Goal: Transaction & Acquisition: Subscribe to service/newsletter

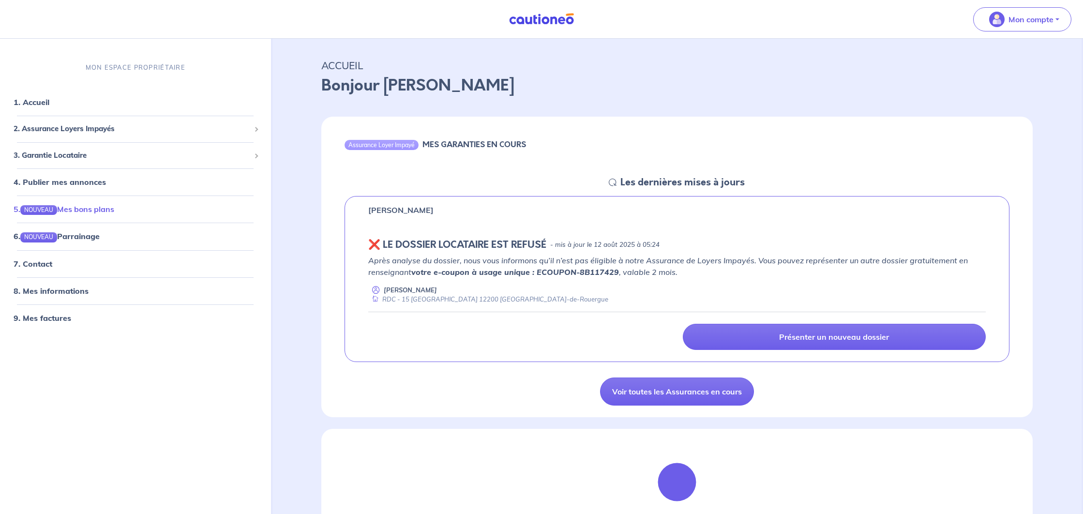
scroll to position [19, 0]
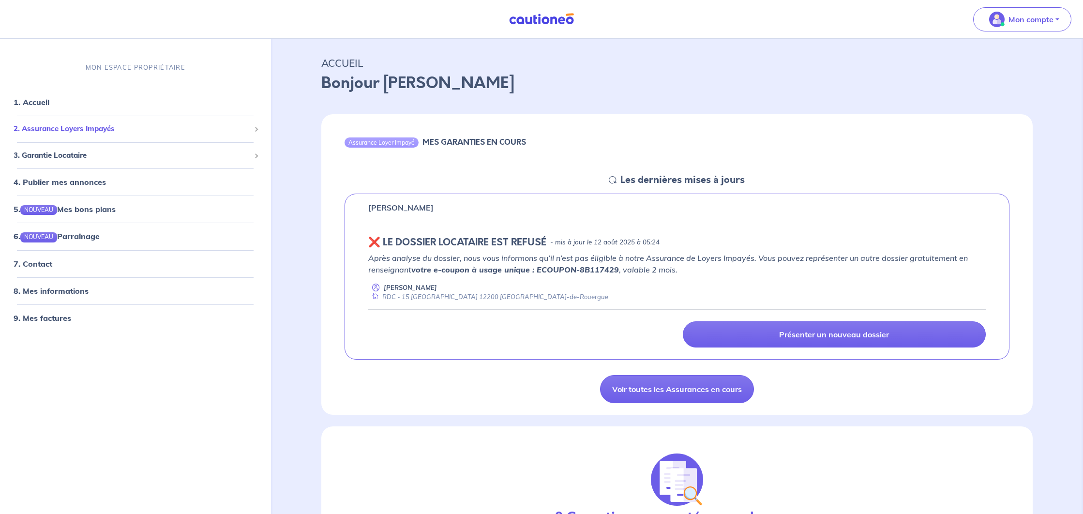
click at [174, 128] on span "2. Assurance Loyers Impayés" at bounding box center [132, 128] width 237 height 11
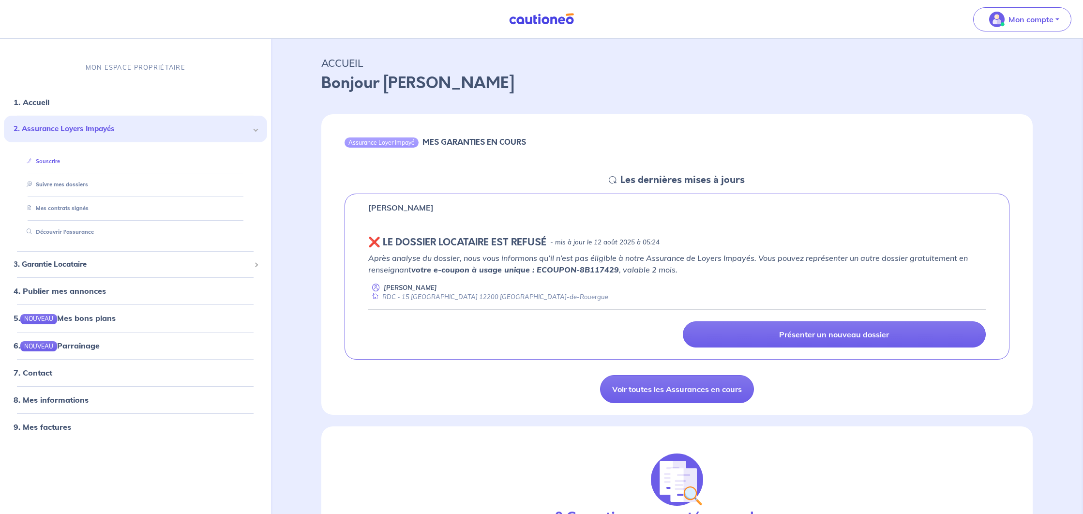
click at [51, 164] on link "Souscrire" at bounding box center [41, 161] width 37 height 7
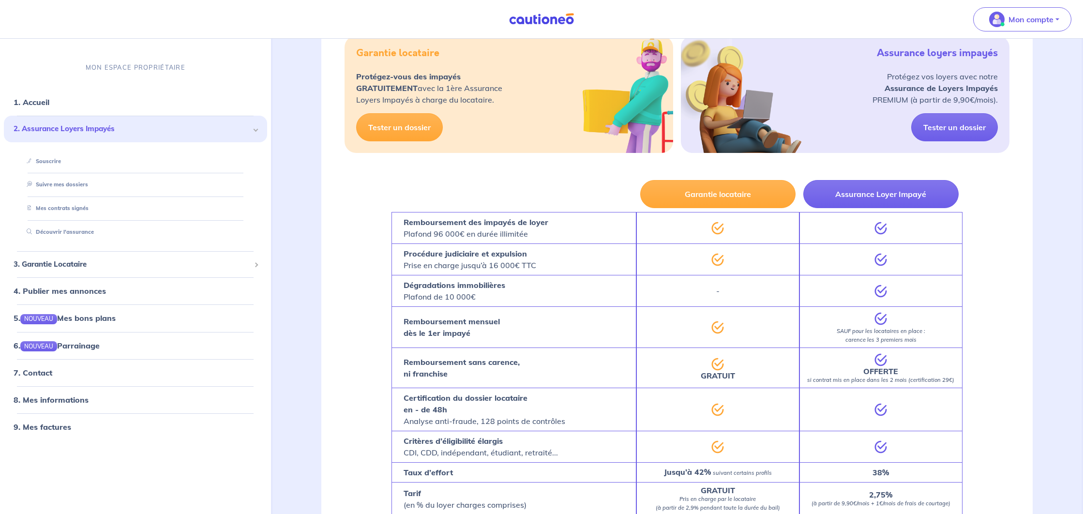
scroll to position [491, 0]
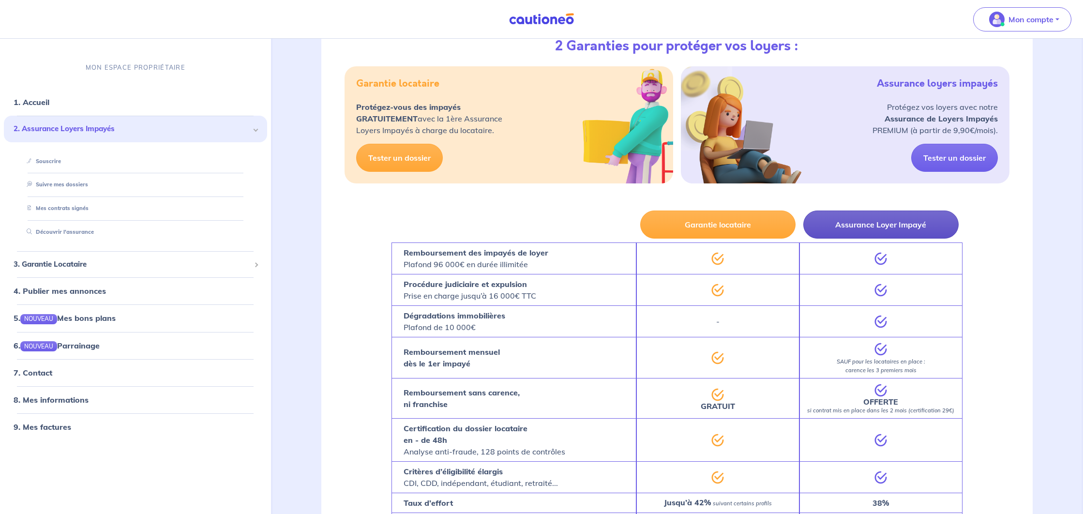
click at [912, 234] on button "Assurance Loyer Impayé" at bounding box center [881, 225] width 155 height 28
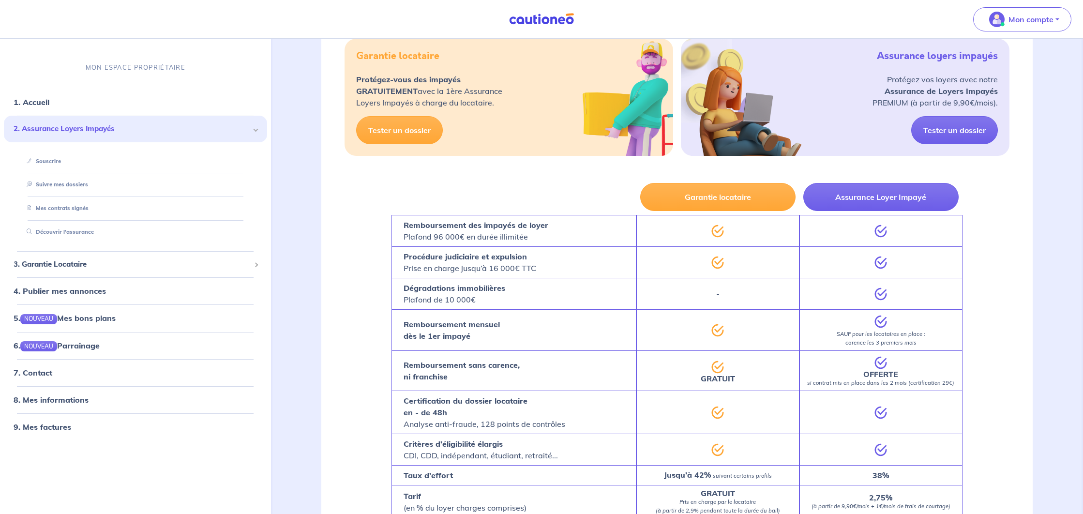
scroll to position [519, 0]
click at [843, 201] on button "Assurance Loyer Impayé" at bounding box center [881, 196] width 155 height 28
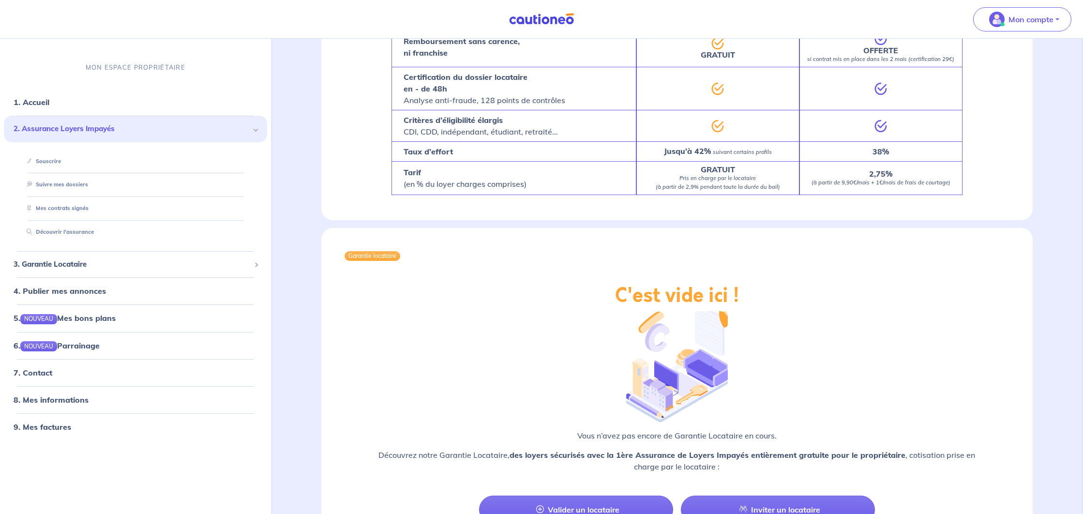
scroll to position [918, 0]
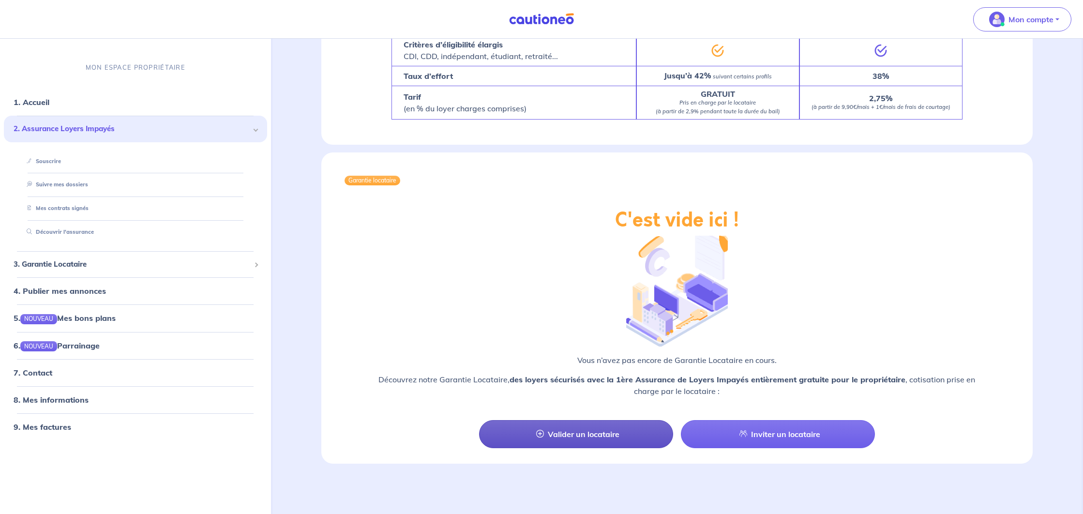
click at [607, 432] on link "Valider un locataire" at bounding box center [576, 434] width 194 height 28
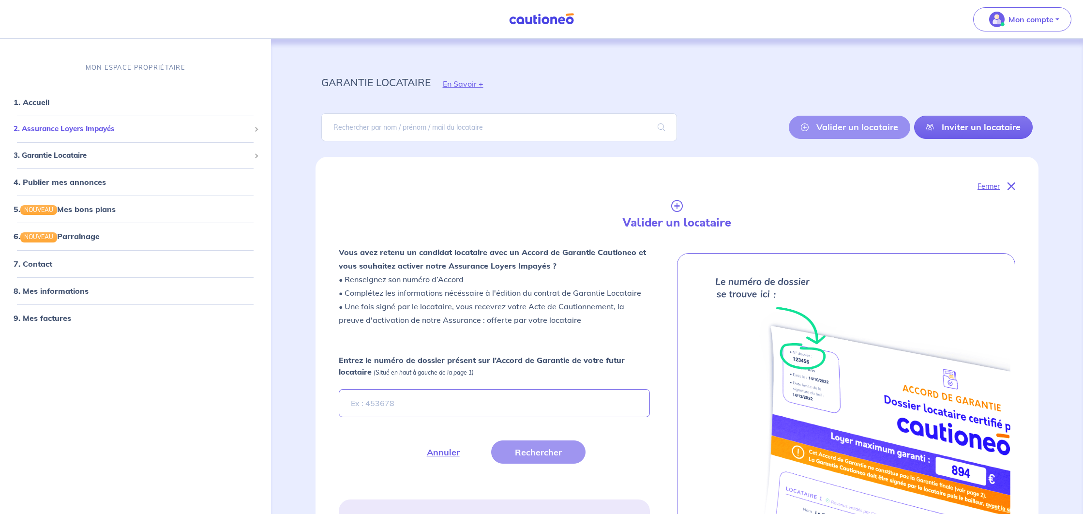
click at [139, 130] on span "2. Assurance Loyers Impayés" at bounding box center [132, 128] width 237 height 11
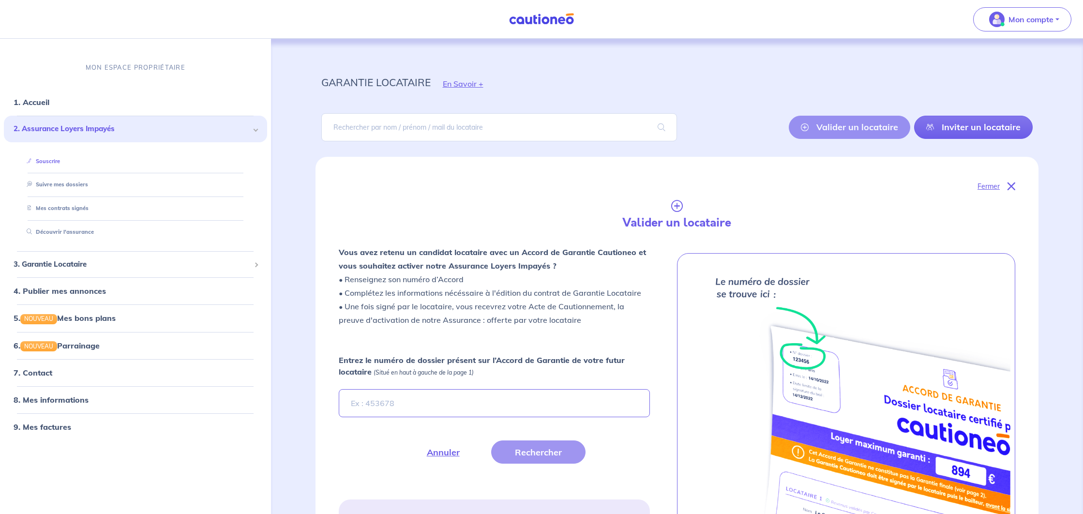
click at [60, 160] on link "Souscrire" at bounding box center [41, 161] width 37 height 7
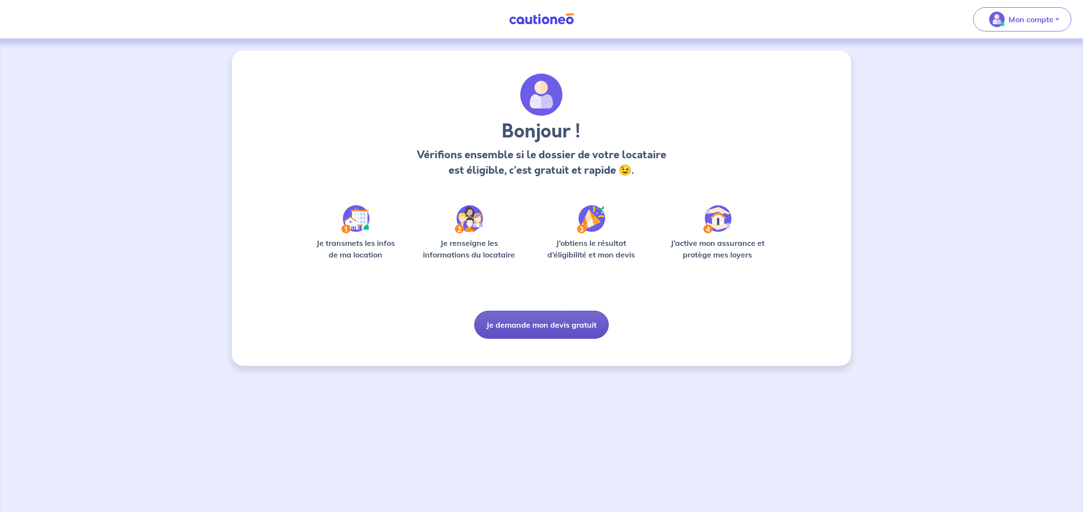
click at [563, 333] on button "Je demande mon devis gratuit" at bounding box center [541, 325] width 135 height 28
click at [541, 323] on button "Je demande mon devis gratuit" at bounding box center [541, 325] width 135 height 28
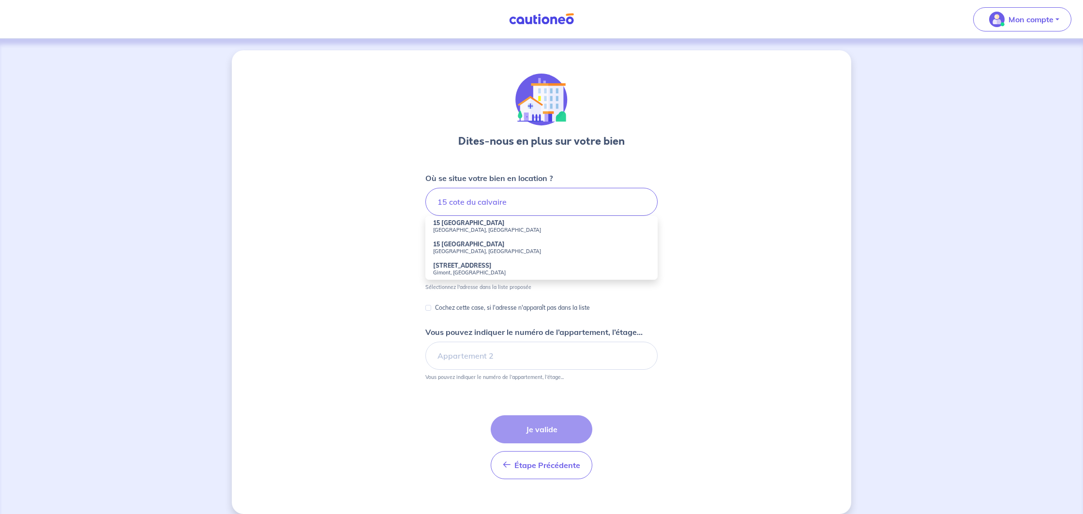
click at [539, 227] on small "[GEOGRAPHIC_DATA], [GEOGRAPHIC_DATA]" at bounding box center [541, 230] width 217 height 7
type input "15 [GEOGRAPHIC_DATA], [GEOGRAPHIC_DATA], [GEOGRAPHIC_DATA]"
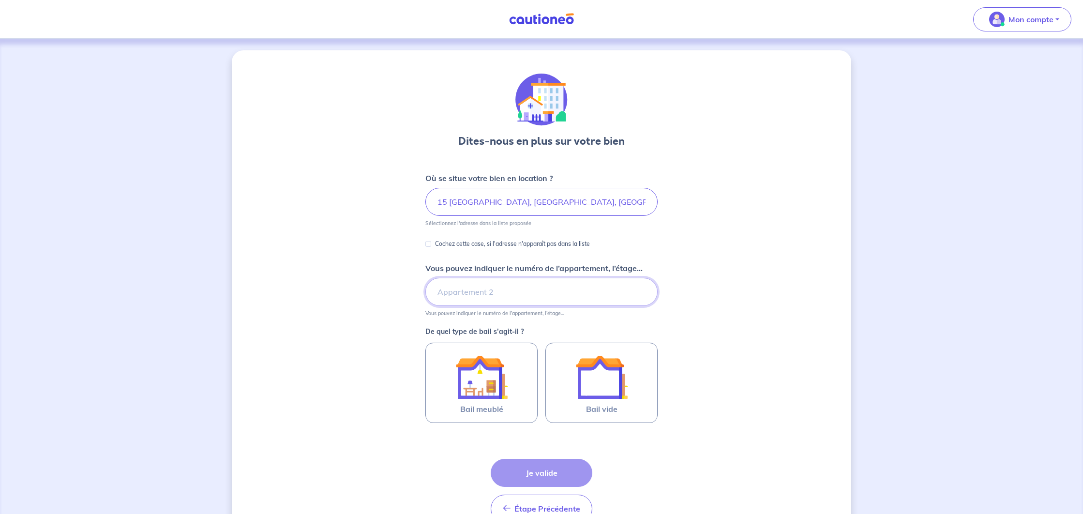
click at [530, 286] on input "Vous pouvez indiquer le numéro de l’appartement, l’étage..." at bounding box center [542, 292] width 232 height 28
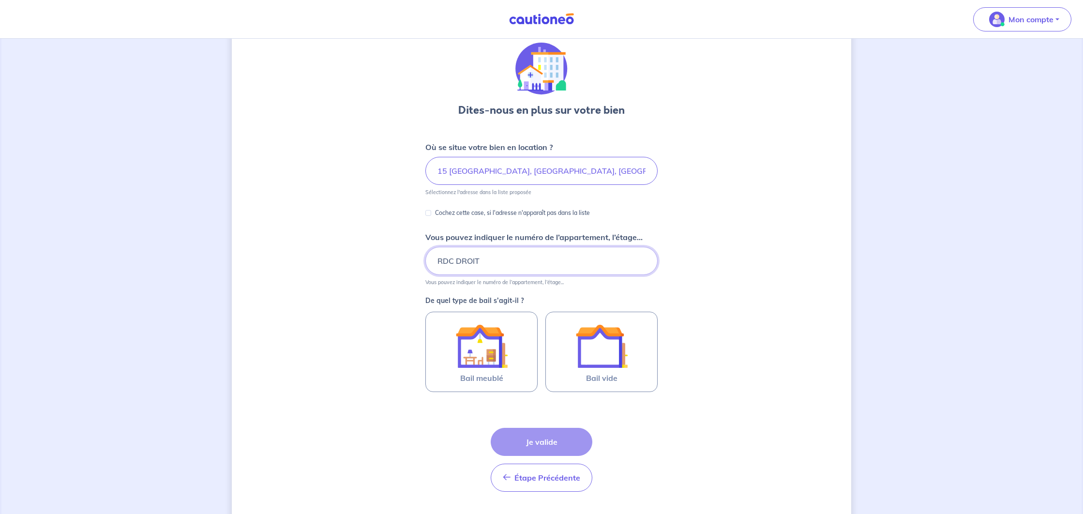
type input "RDC DROIT"
click at [408, 282] on div "Dites-nous en plus sur votre bien Où se situe votre bien en location ? 15 [GEOG…" at bounding box center [542, 272] width 620 height 507
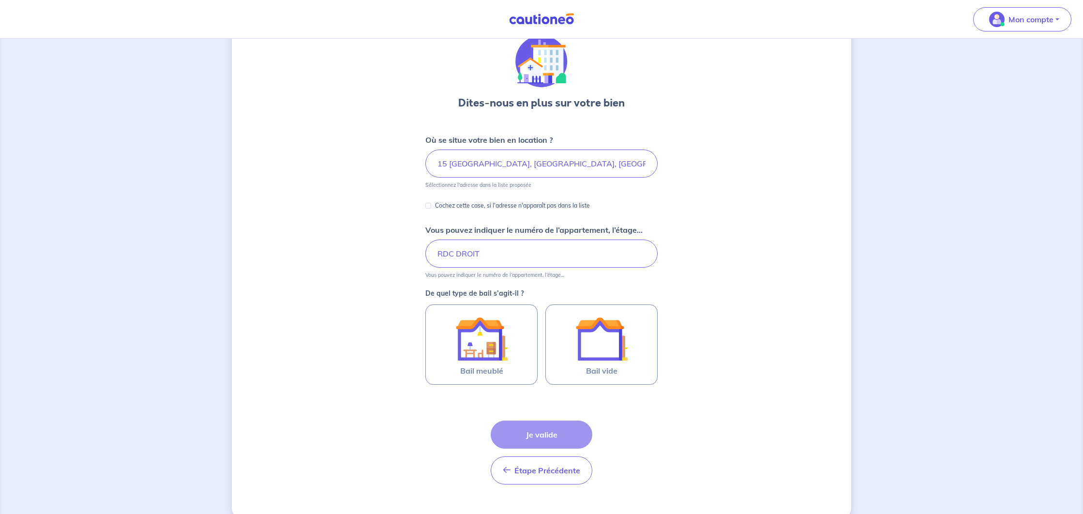
scroll to position [55, 0]
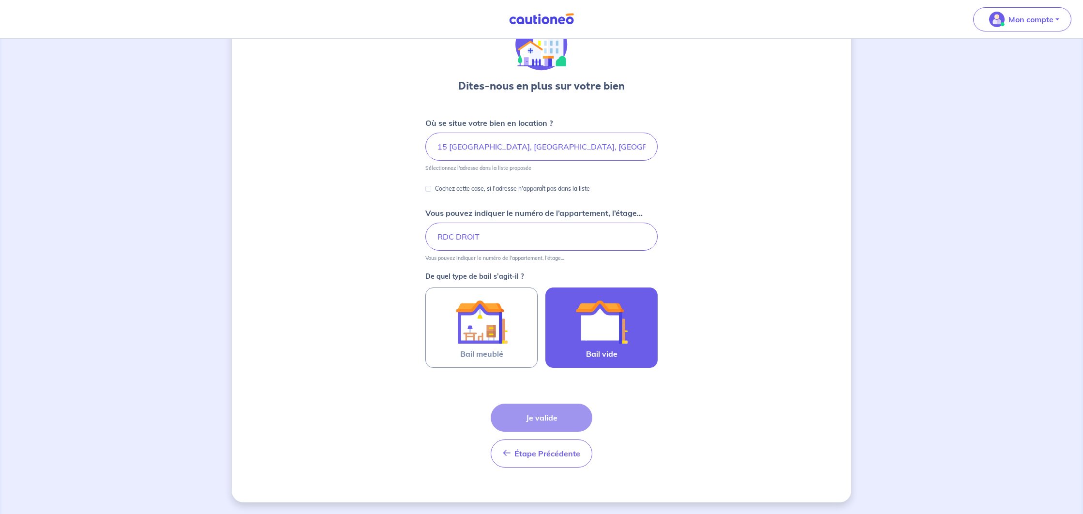
click at [586, 328] on img at bounding box center [602, 322] width 52 height 52
click at [0, 0] on input "Bail vide" at bounding box center [0, 0] width 0 height 0
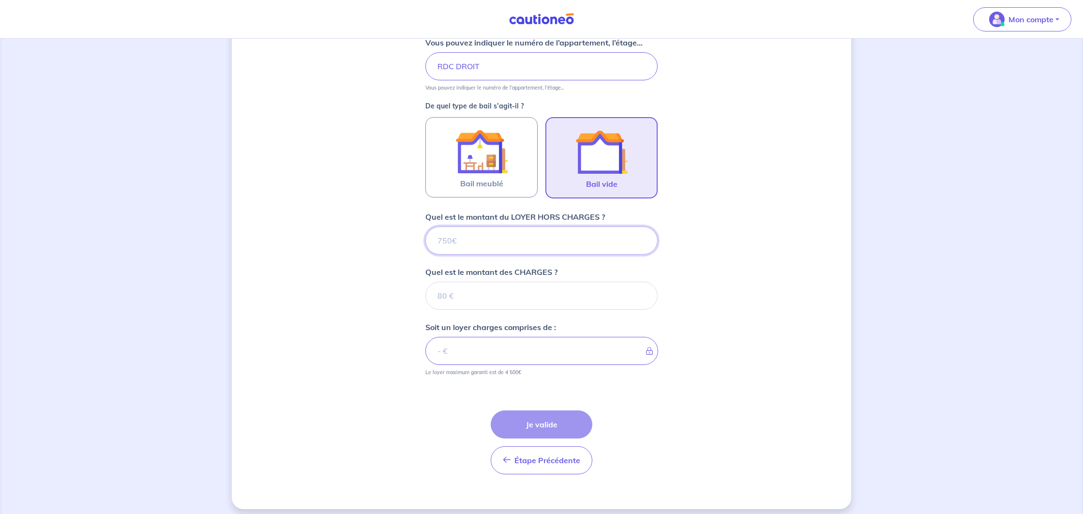
scroll to position [232, 0]
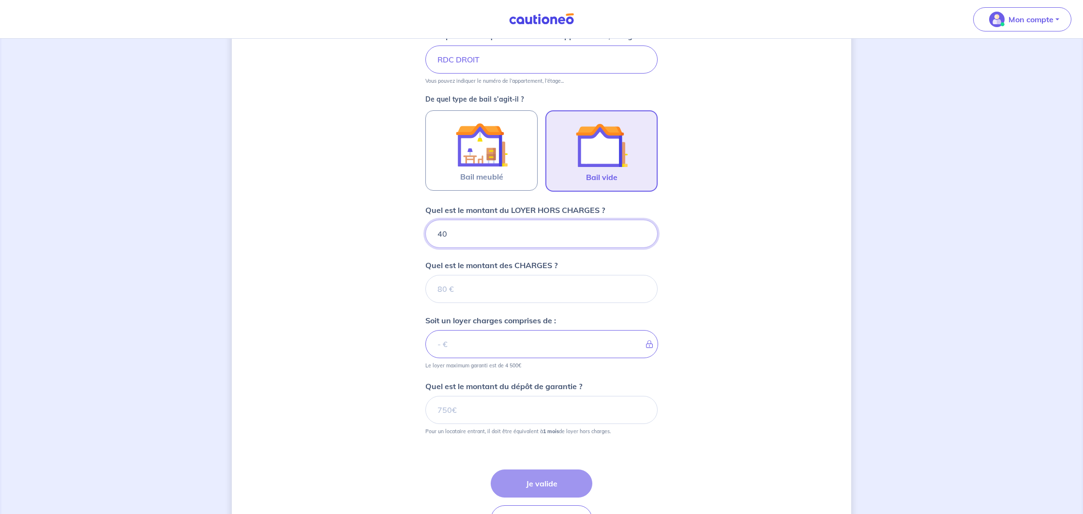
type input "400"
type input "15"
type input "415"
type input "15"
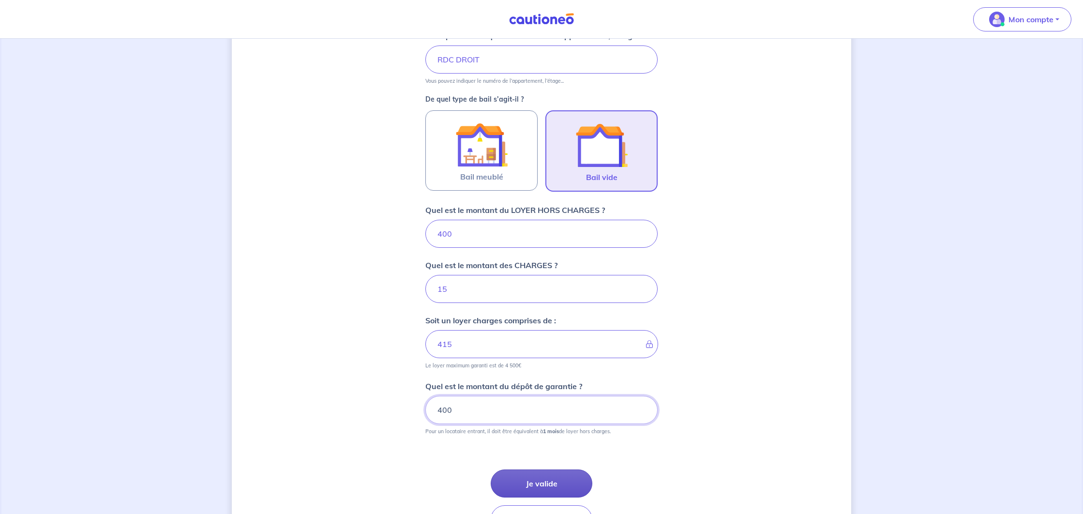
type input "400"
click at [537, 479] on button "Je valide" at bounding box center [542, 484] width 102 height 28
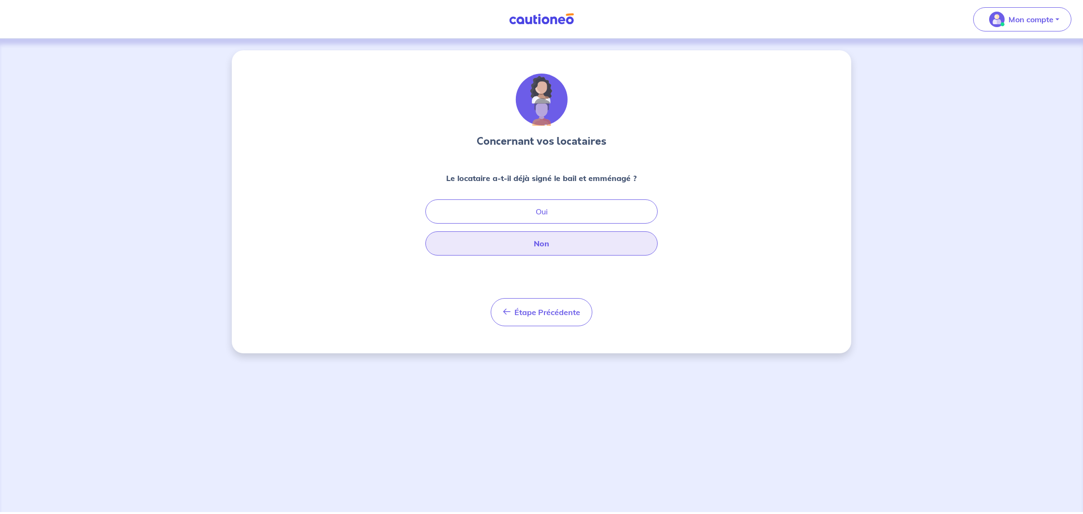
click at [501, 237] on button "Non" at bounding box center [542, 243] width 232 height 24
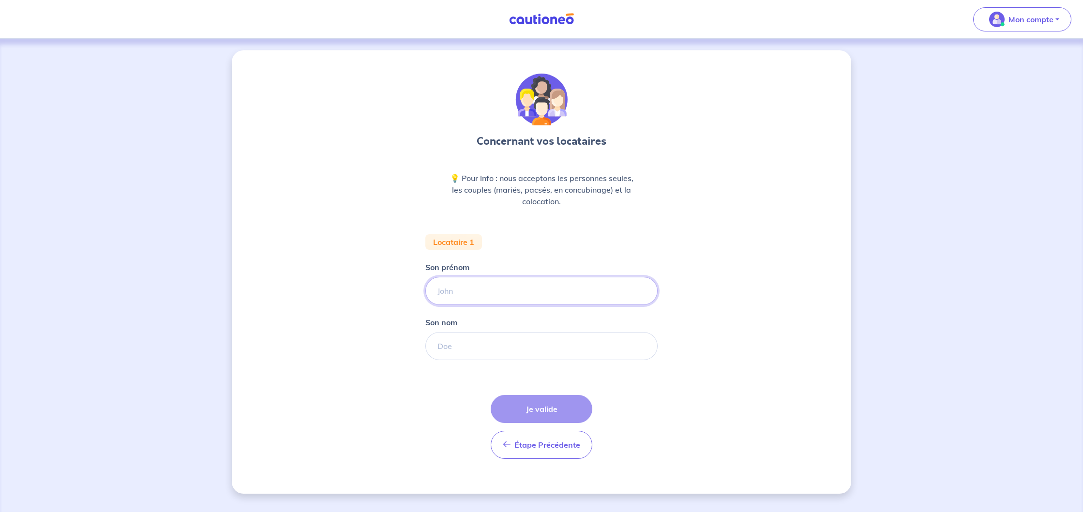
click at [493, 286] on input "Son prénom" at bounding box center [542, 291] width 232 height 28
type input "Emmanuelle"
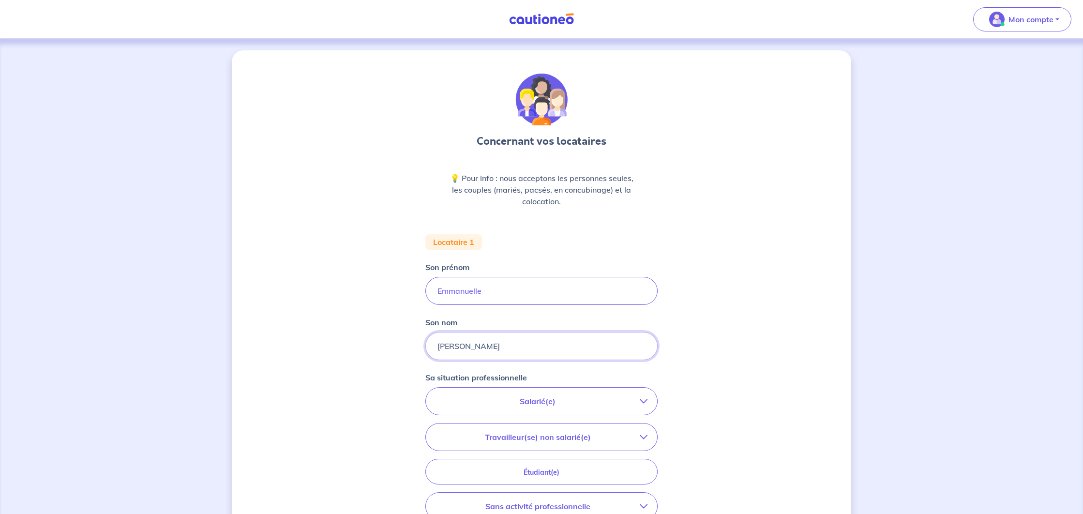
type input "[PERSON_NAME]"
click at [530, 410] on button "Salarié(e)" at bounding box center [541, 401] width 231 height 27
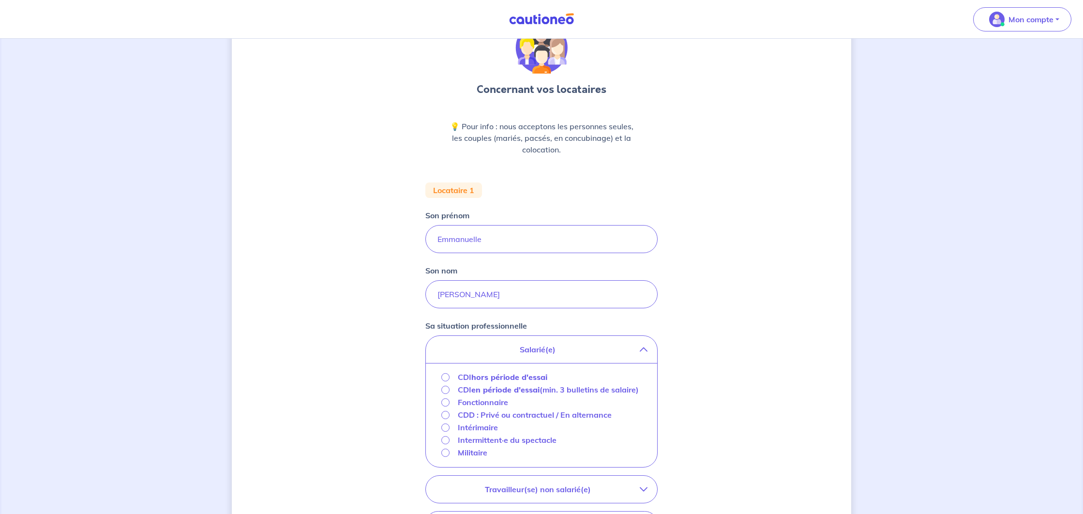
scroll to position [74, 0]
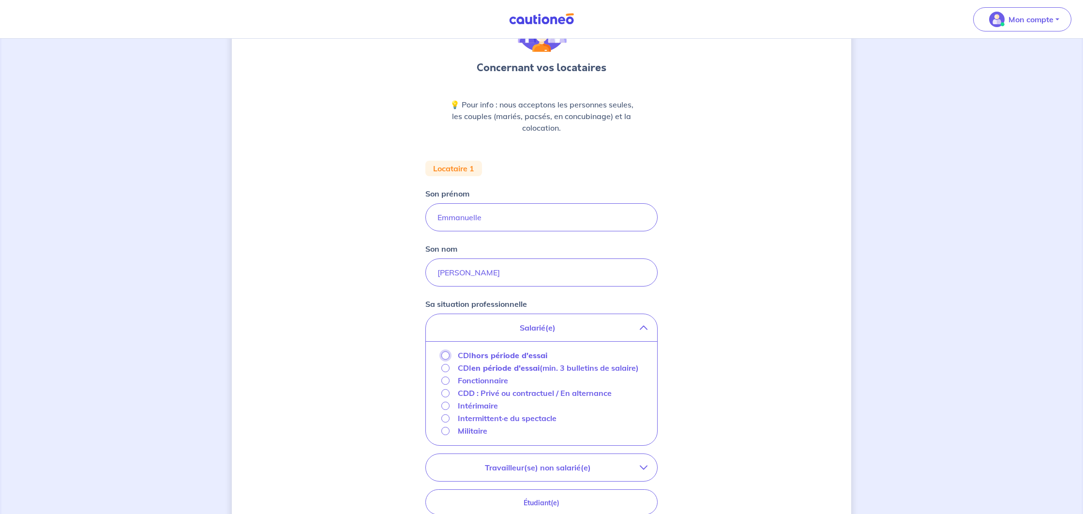
click at [445, 354] on input "CDI hors période d'essai" at bounding box center [445, 355] width 8 height 8
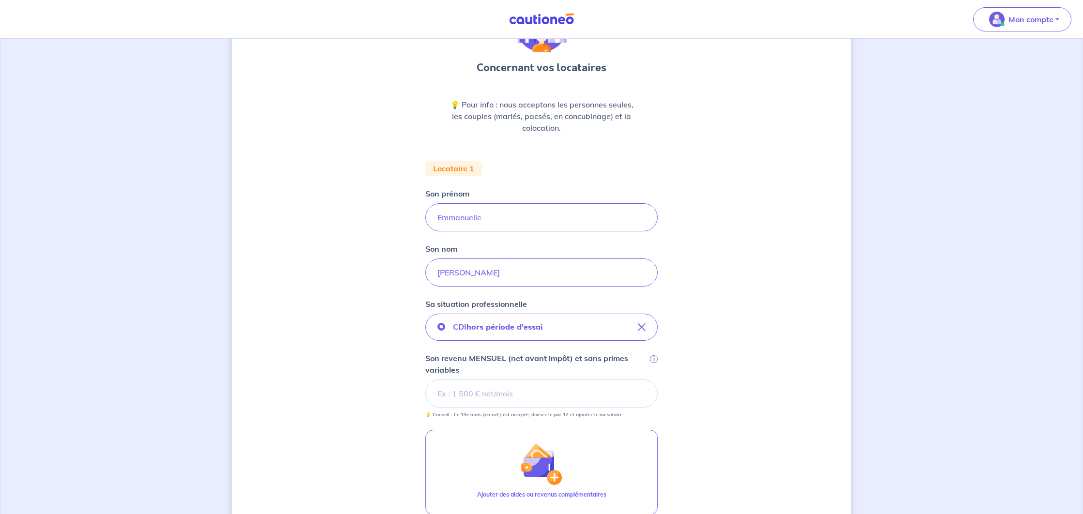
scroll to position [101, 0]
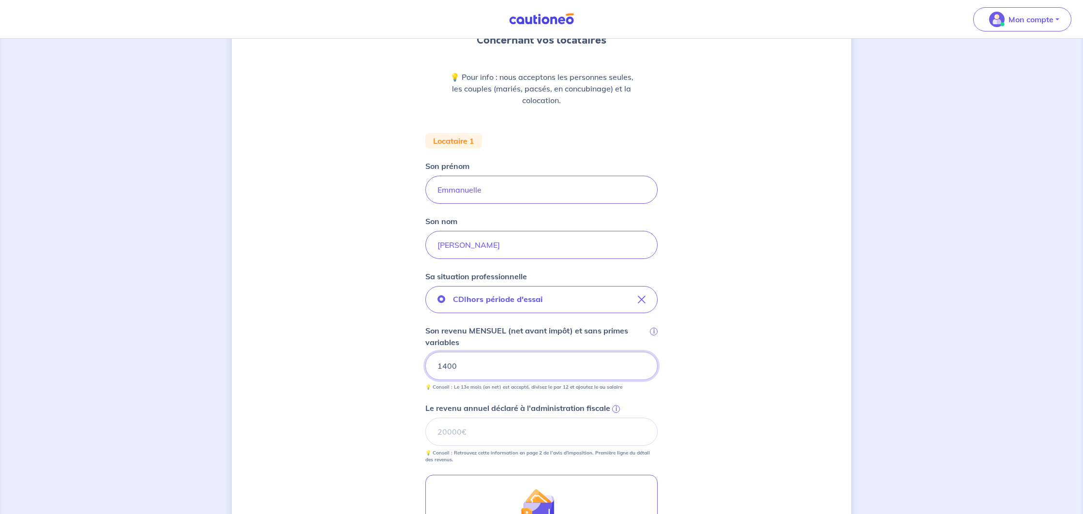
click at [443, 365] on input "1400" at bounding box center [542, 366] width 232 height 28
click at [399, 369] on div "Concernant vos locataires 💡 Pour info : nous acceptons les personnes seules, le…" at bounding box center [542, 327] width 620 height 756
click at [597, 430] on input "Le revenu annuel déclaré à l'administration fiscale i" at bounding box center [542, 432] width 232 height 28
drag, startPoint x: 447, startPoint y: 428, endPoint x: 470, endPoint y: 428, distance: 22.8
click at [470, 428] on input "18000" at bounding box center [542, 432] width 232 height 28
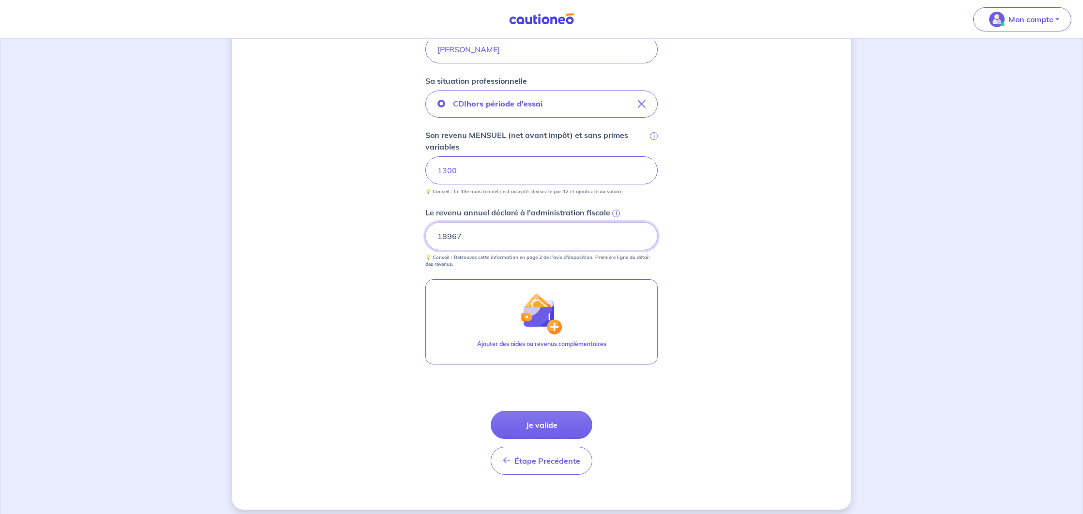
scroll to position [304, 0]
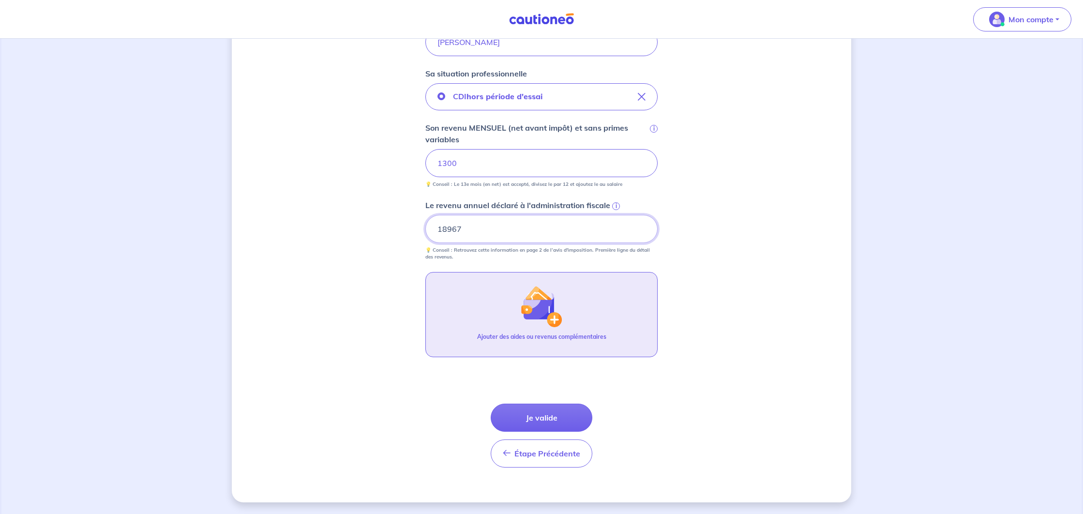
type input "18967"
click at [526, 350] on button "Ajouter des aides ou revenus complémentaires" at bounding box center [542, 314] width 232 height 85
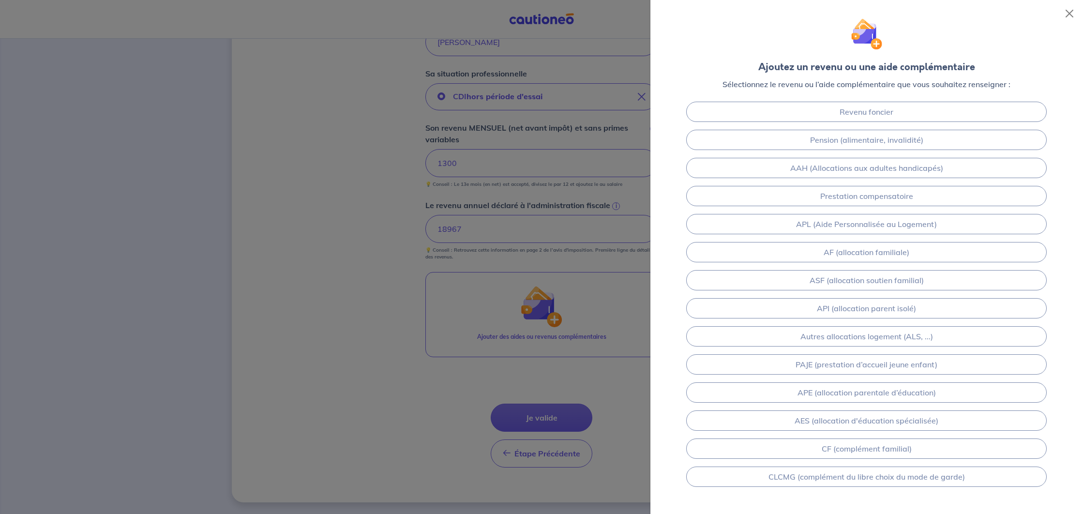
click at [380, 326] on div at bounding box center [541, 257] width 1083 height 514
drag, startPoint x: 486, startPoint y: 402, endPoint x: 491, endPoint y: 404, distance: 5.8
click at [486, 402] on div at bounding box center [541, 257] width 1083 height 514
click at [539, 409] on div at bounding box center [541, 257] width 1083 height 514
click at [1066, 14] on button "Close" at bounding box center [1069, 13] width 15 height 15
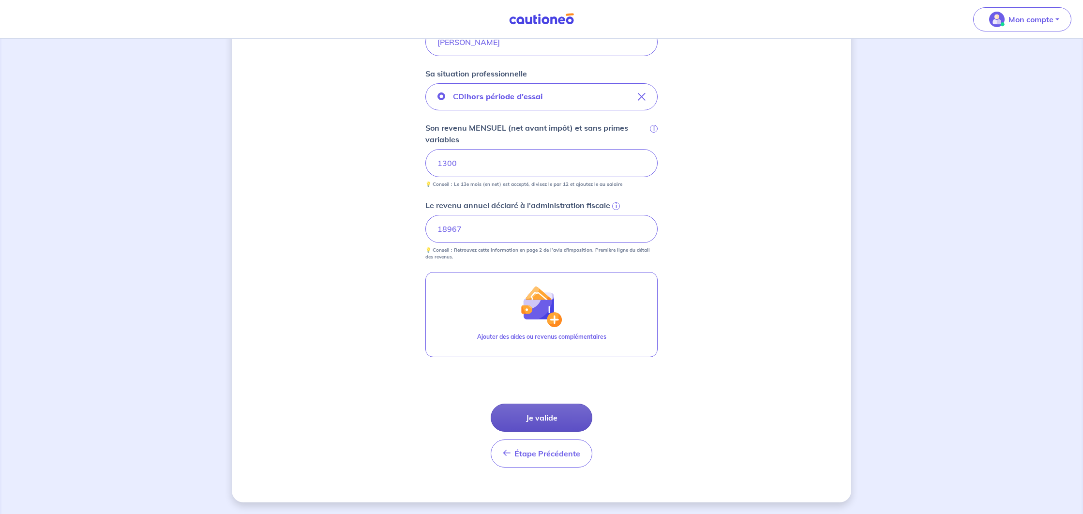
click at [557, 417] on button "Je valide" at bounding box center [542, 418] width 102 height 28
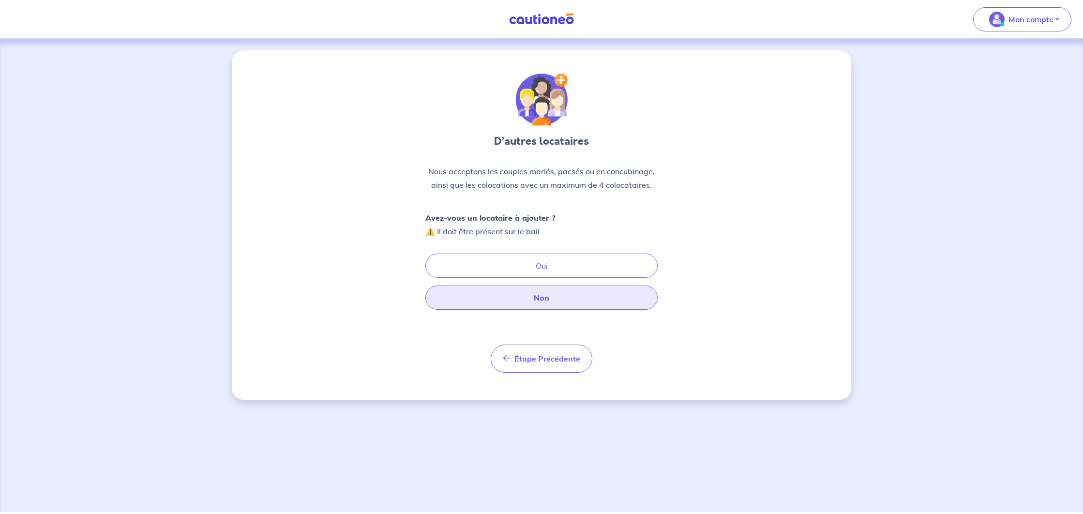
click at [518, 301] on button "Non" at bounding box center [542, 298] width 232 height 24
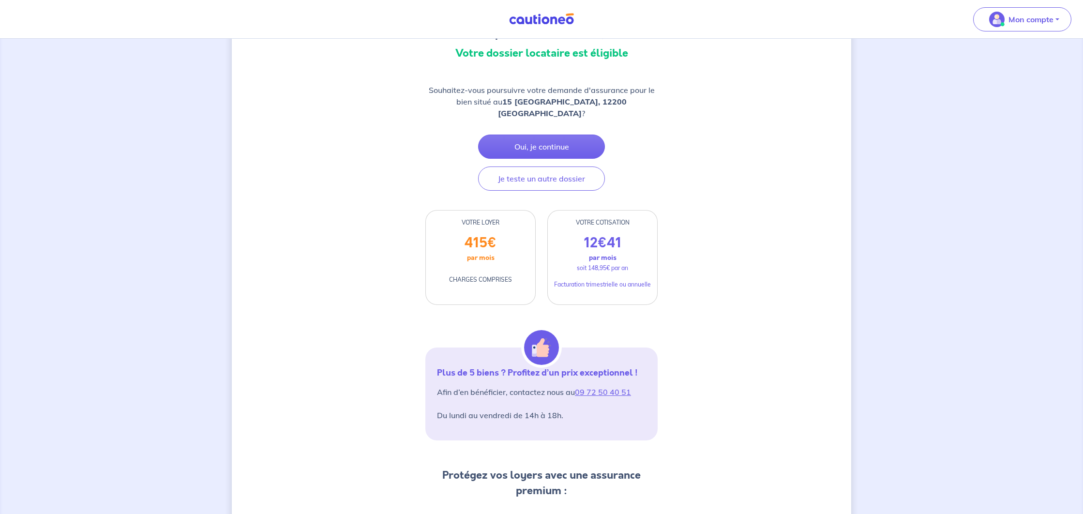
scroll to position [72, 0]
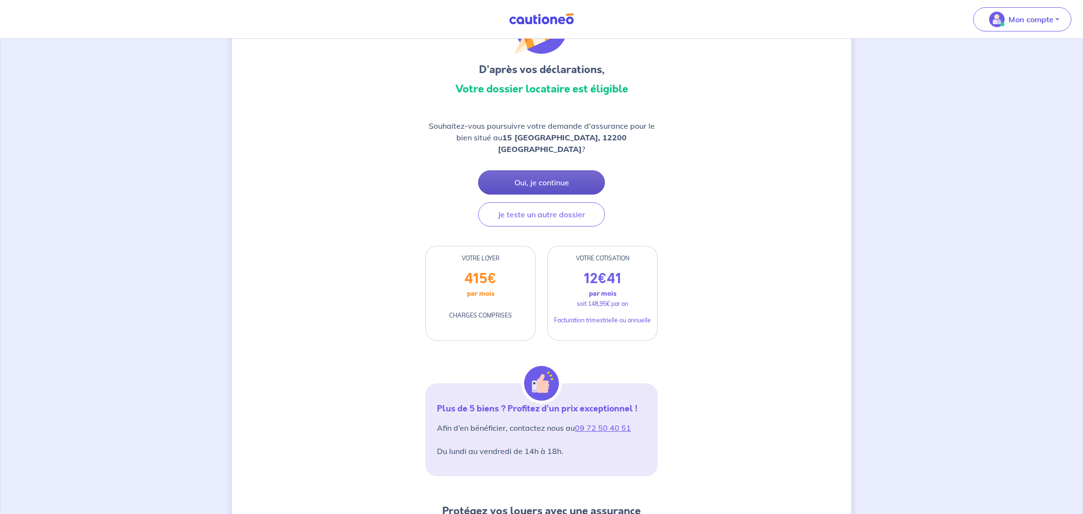
click at [539, 194] on button "Oui, je continue" at bounding box center [541, 182] width 127 height 24
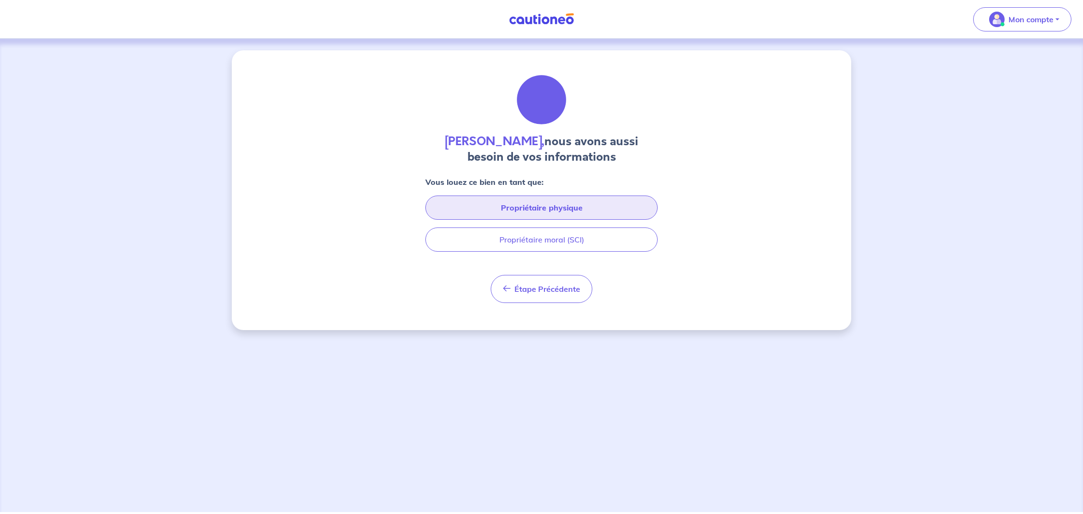
click at [503, 212] on button "Propriétaire physique" at bounding box center [542, 208] width 232 height 24
select select "FR"
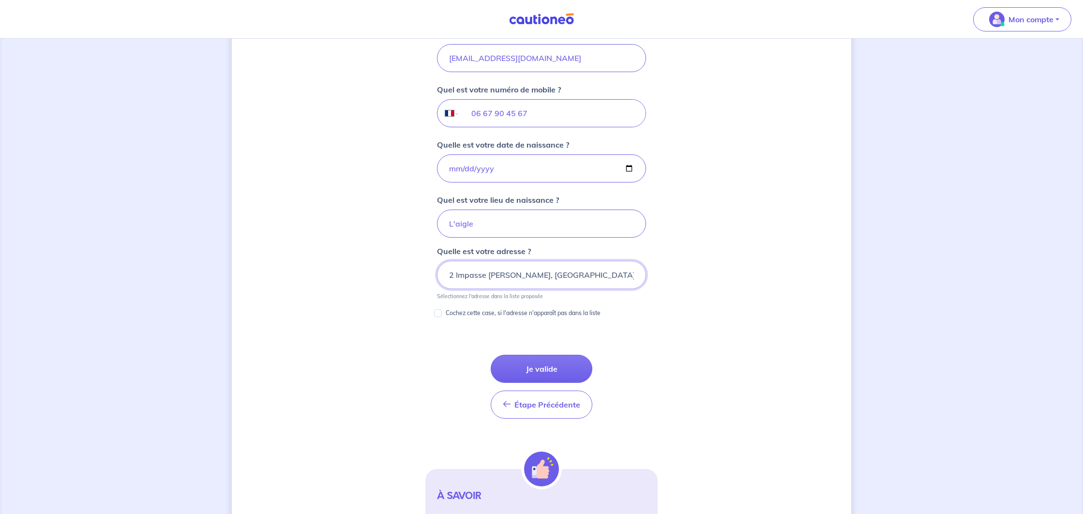
scroll to position [366, 0]
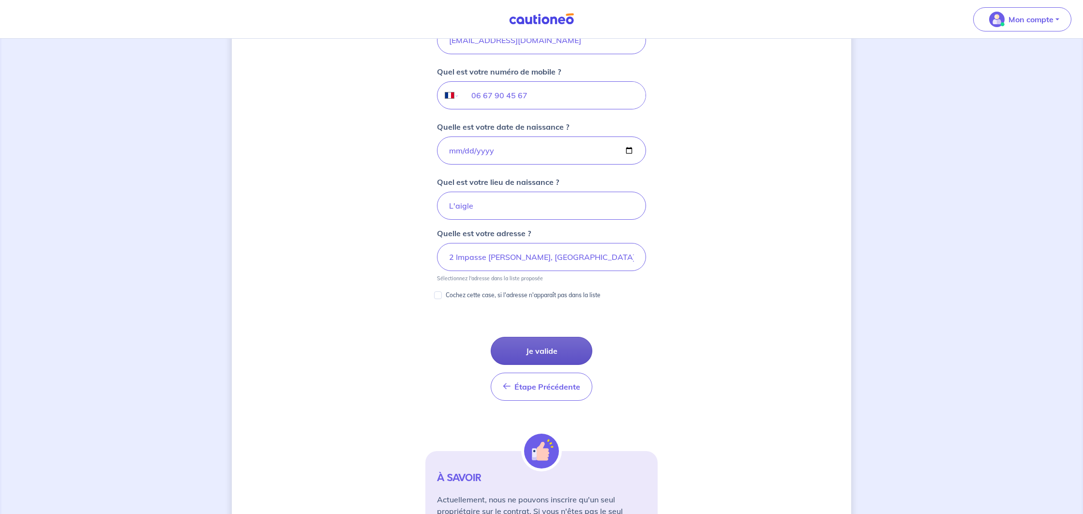
click at [555, 346] on button "Je valide" at bounding box center [542, 351] width 102 height 28
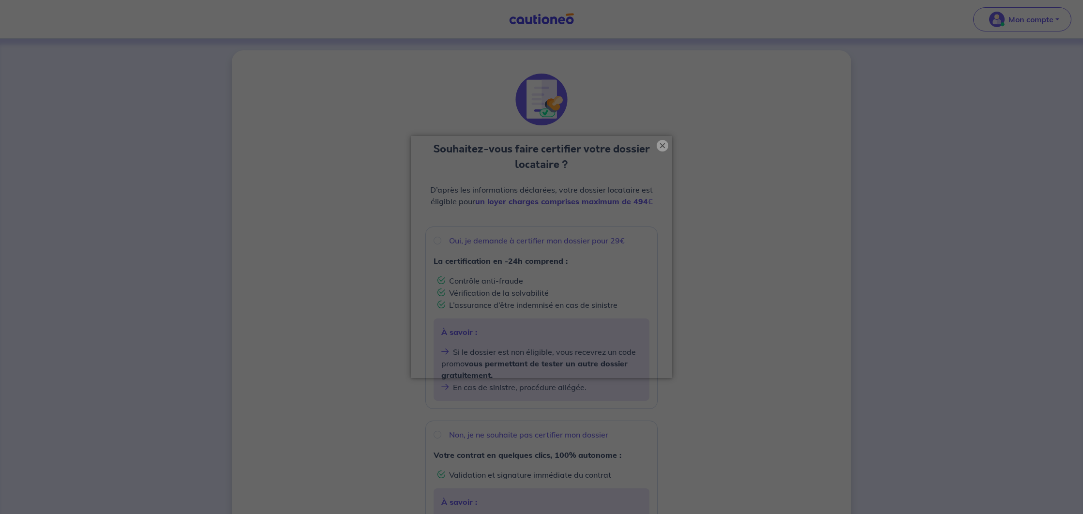
click at [666, 145] on button "×" at bounding box center [663, 146] width 12 height 12
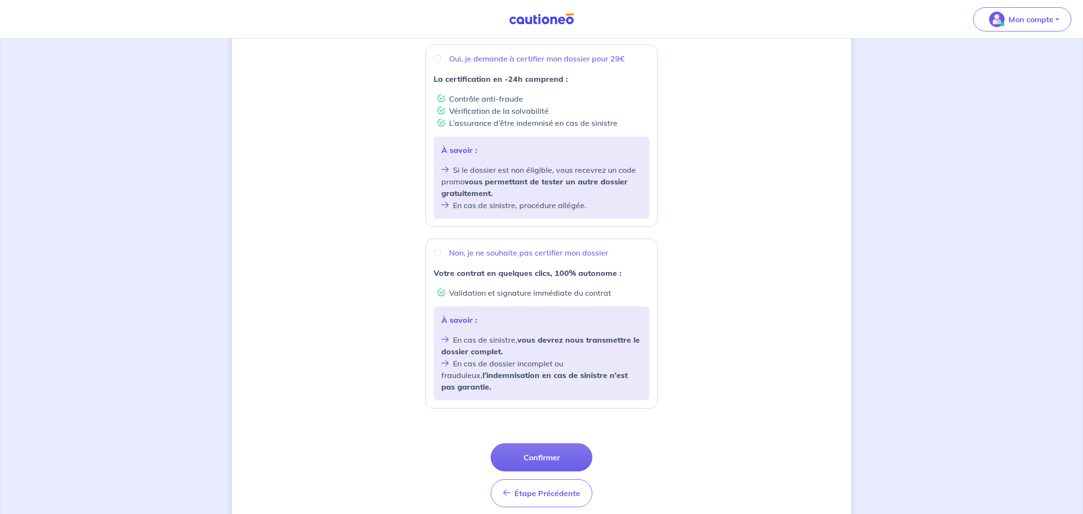
scroll to position [185, 0]
click at [453, 252] on p "Non, je ne souhaite pas certifier mon dossier" at bounding box center [528, 250] width 159 height 12
click at [441, 252] on input "Non, je ne souhaite pas certifier mon dossier" at bounding box center [438, 250] width 8 height 8
radio input "true"
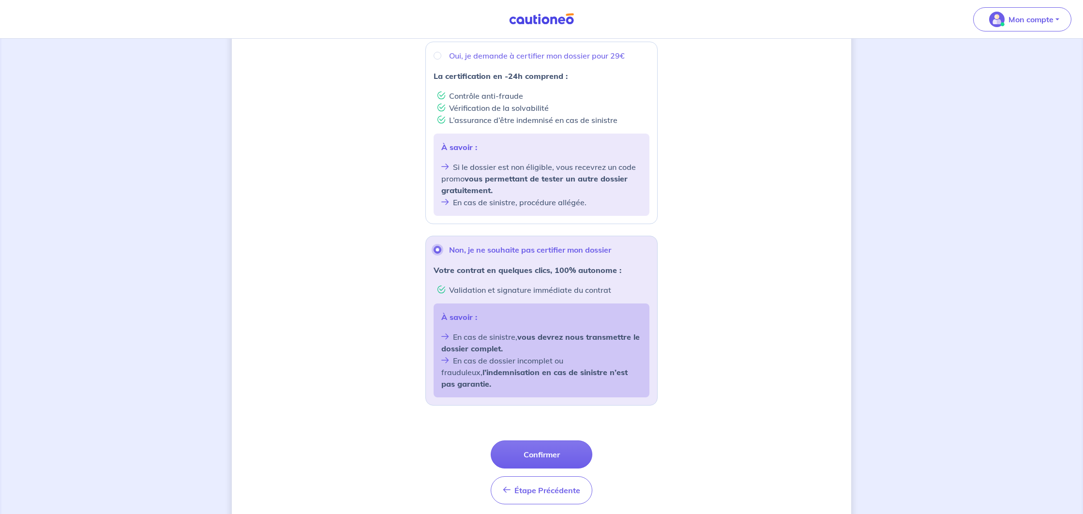
scroll to position [210, 0]
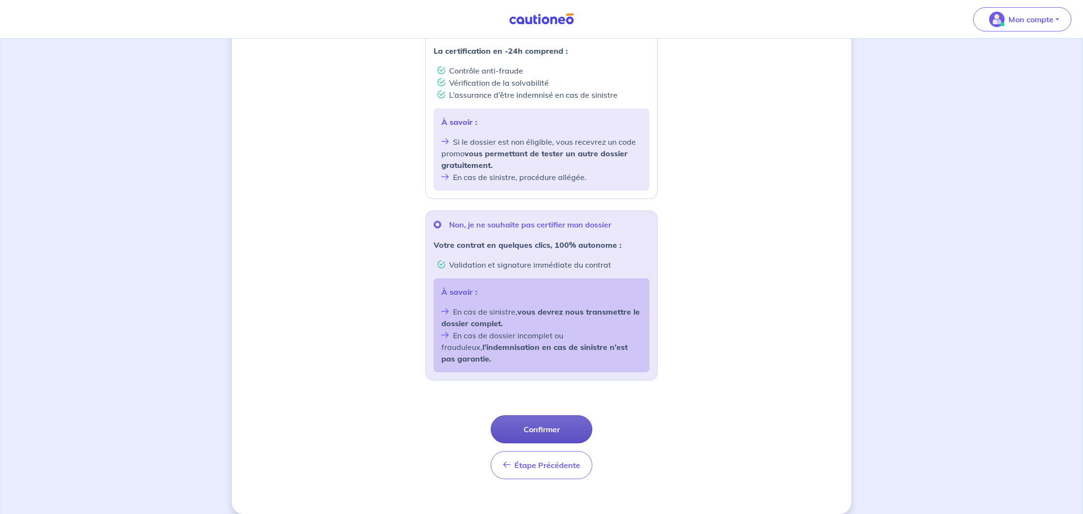
click at [534, 425] on button "Confirmer" at bounding box center [542, 429] width 102 height 28
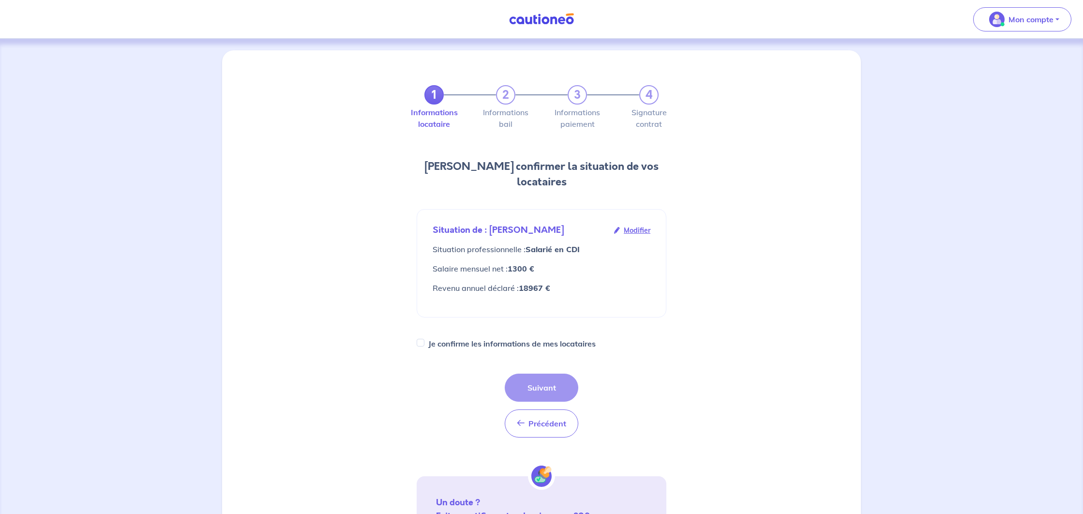
click at [421, 337] on div "Je confirme les informations de mes locataires" at bounding box center [542, 344] width 250 height 14
click at [423, 339] on input "Je confirme les informations de mes locataires" at bounding box center [421, 343] width 8 height 8
checkbox input "true"
click at [536, 374] on button "Suivant" at bounding box center [542, 388] width 74 height 28
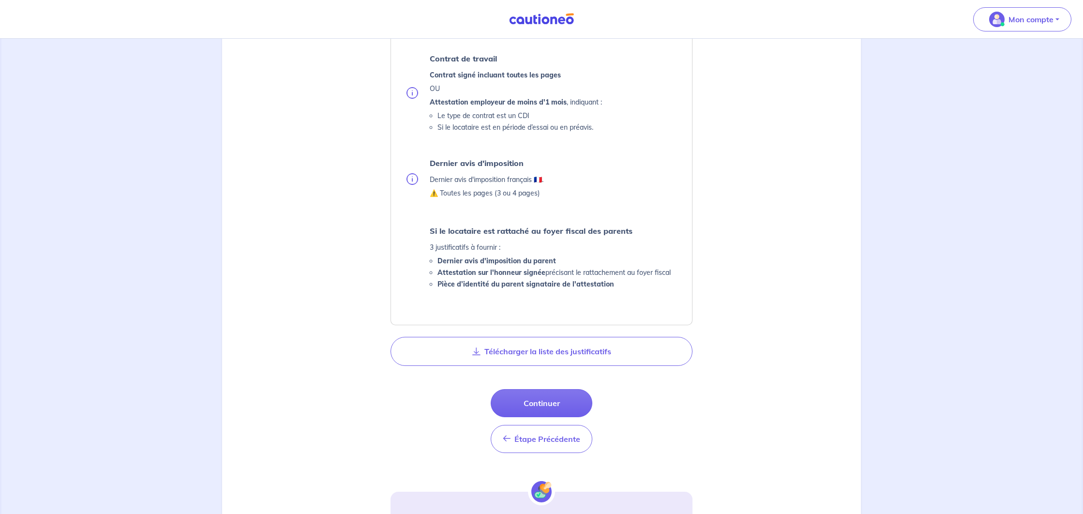
scroll to position [387, 0]
click at [529, 403] on button "Continuer" at bounding box center [542, 401] width 102 height 28
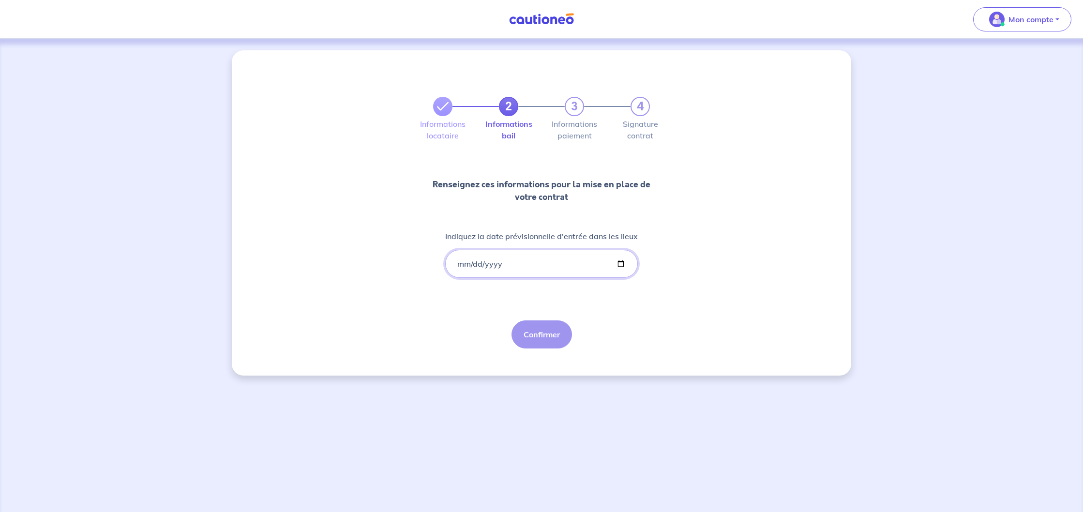
click at [504, 268] on input "Indiquez la date prévisionnelle d'entrée dans les lieux" at bounding box center [541, 264] width 193 height 28
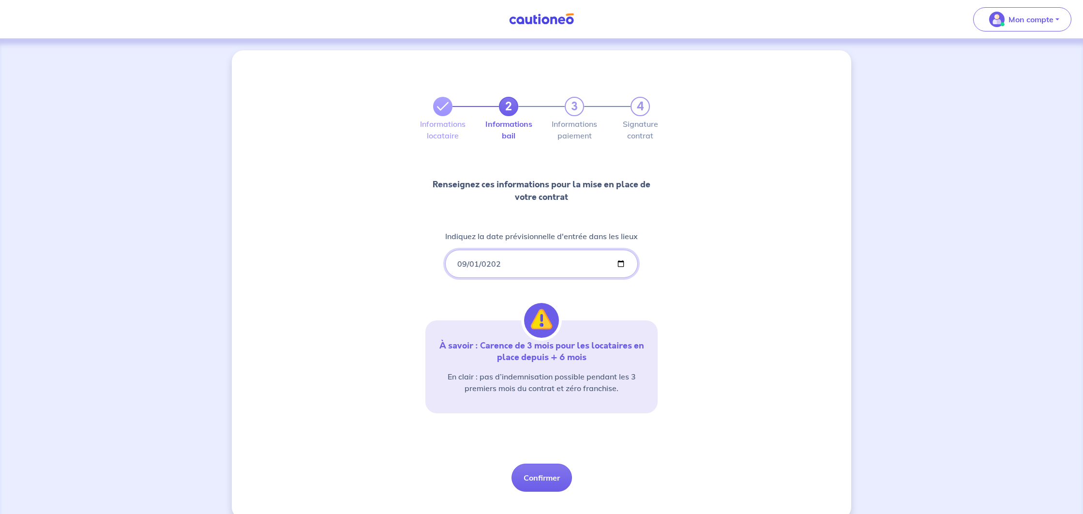
type input "[DATE]"
click at [385, 294] on div "2 3 4 Informations locataire Informations bail Informations paiement Signature …" at bounding box center [542, 284] width 620 height 469
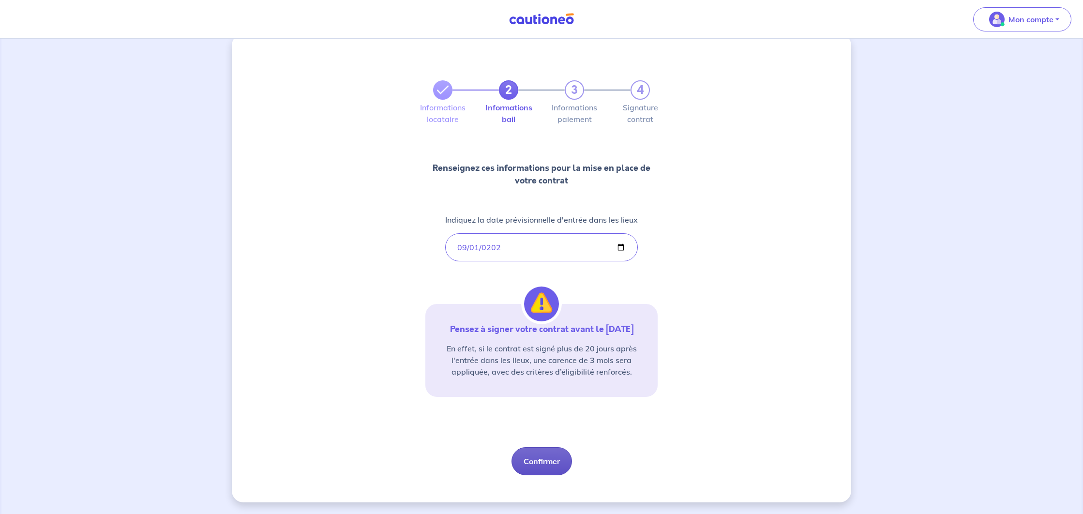
click at [547, 460] on button "Confirmer" at bounding box center [542, 461] width 61 height 28
select select "FR"
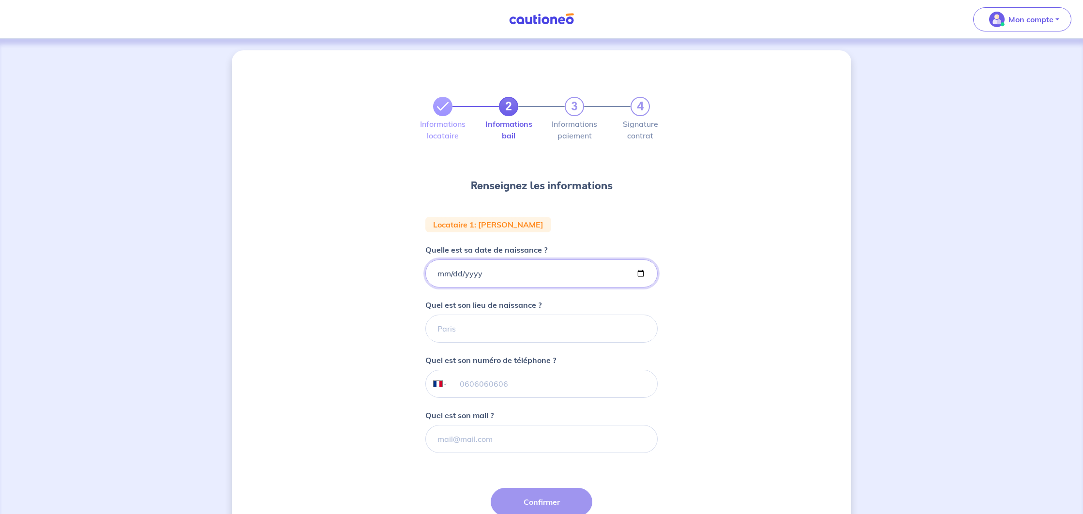
click at [478, 273] on input "Quelle est sa date de naissance ?" at bounding box center [542, 273] width 232 height 28
type input "[DATE]"
click at [464, 326] on input "Quel est son lieu de naissance ?" at bounding box center [542, 329] width 232 height 28
type input "s"
type input "Somain"
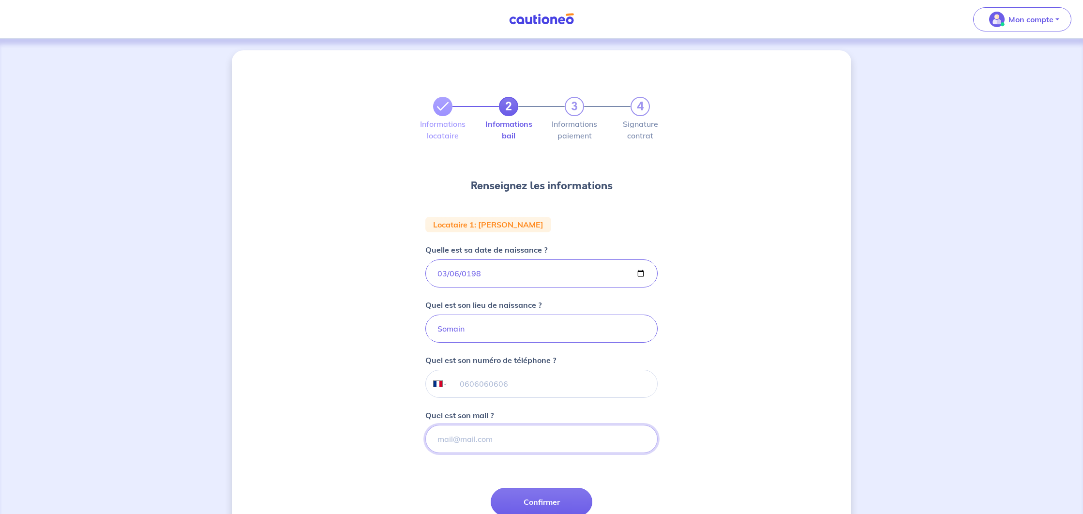
click at [458, 445] on input "Quel est son mail ?" at bounding box center [542, 439] width 232 height 28
paste input "[EMAIL_ADDRESS][DOMAIN_NAME]"
type input "[EMAIL_ADDRESS][DOMAIN_NAME]"
click at [511, 381] on input "tel" at bounding box center [552, 383] width 209 height 27
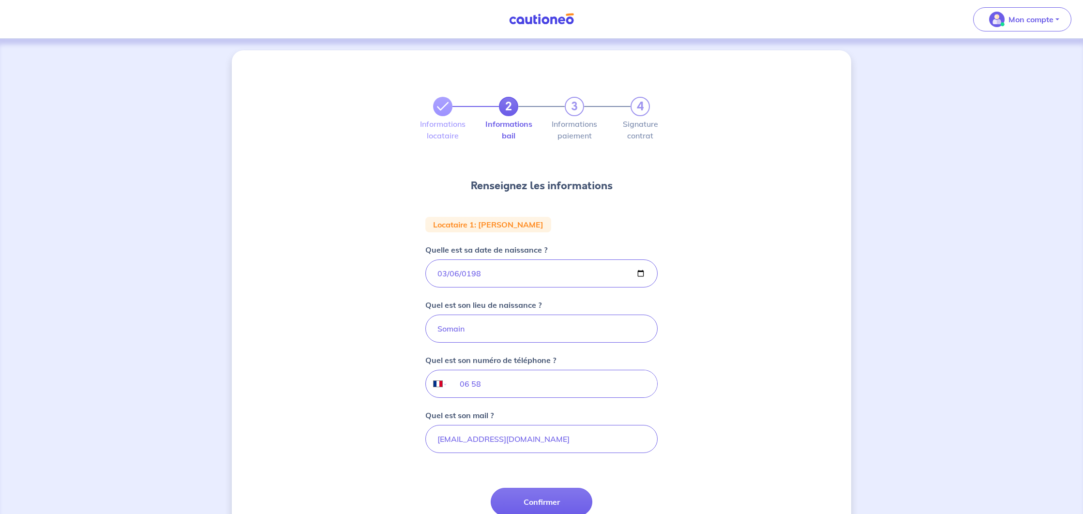
click at [308, 465] on div "2 3 4 Informations locataire Informations bail Informations paiement Signature …" at bounding box center [542, 318] width 620 height 536
click at [520, 388] on input "06 58" at bounding box center [552, 383] width 209 height 27
type input "06 58 31 42 18"
click at [360, 395] on div "2 3 4 Informations locataire Informations bail Informations paiement Signature …" at bounding box center [542, 318] width 620 height 536
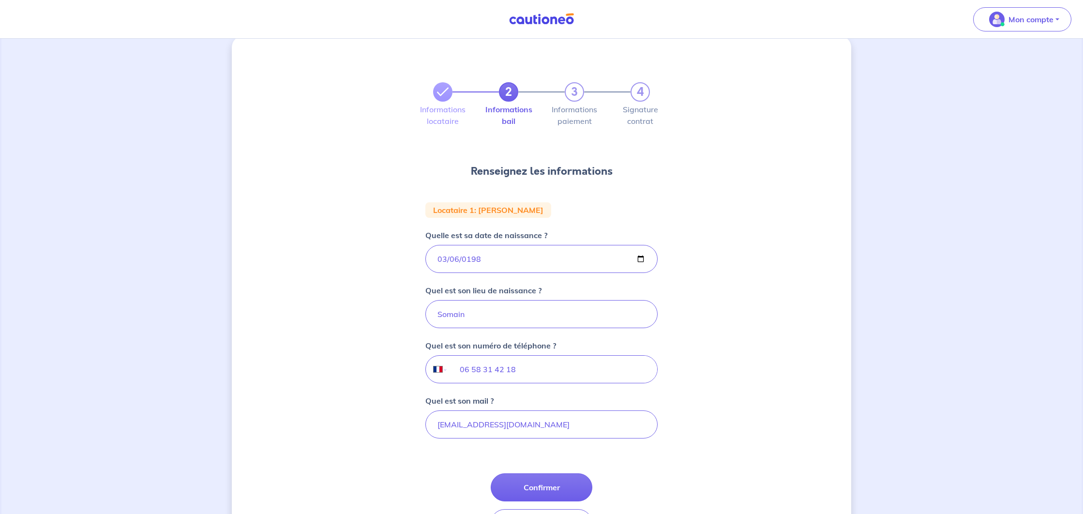
scroll to position [32, 0]
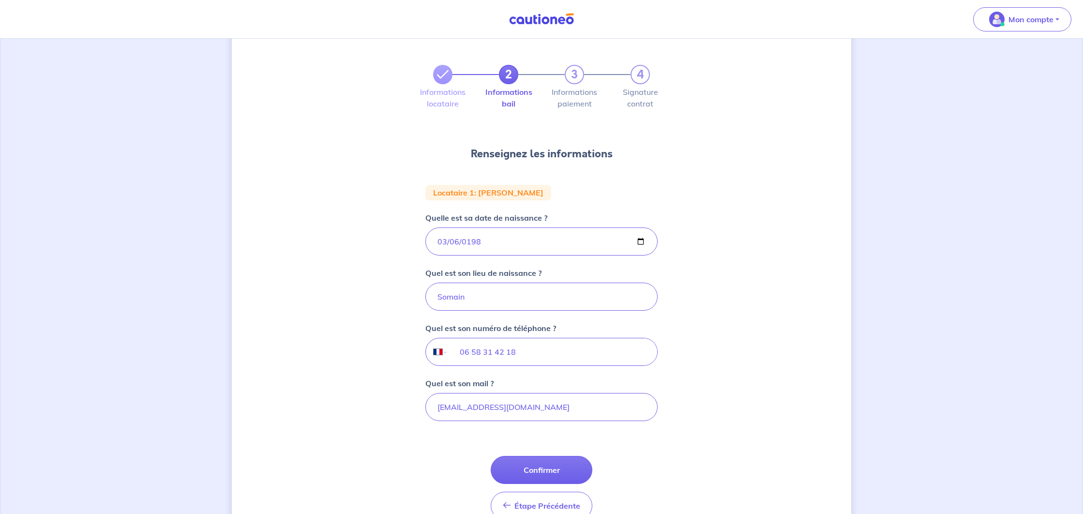
click at [514, 471] on button "Confirmer" at bounding box center [542, 470] width 102 height 28
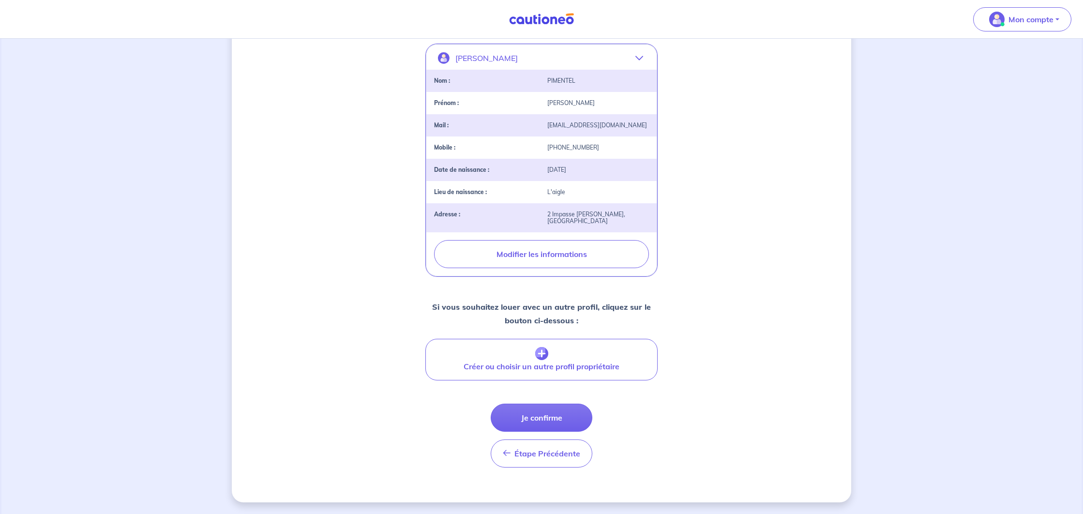
scroll to position [220, 0]
click at [574, 409] on button "Je confirme" at bounding box center [542, 418] width 102 height 28
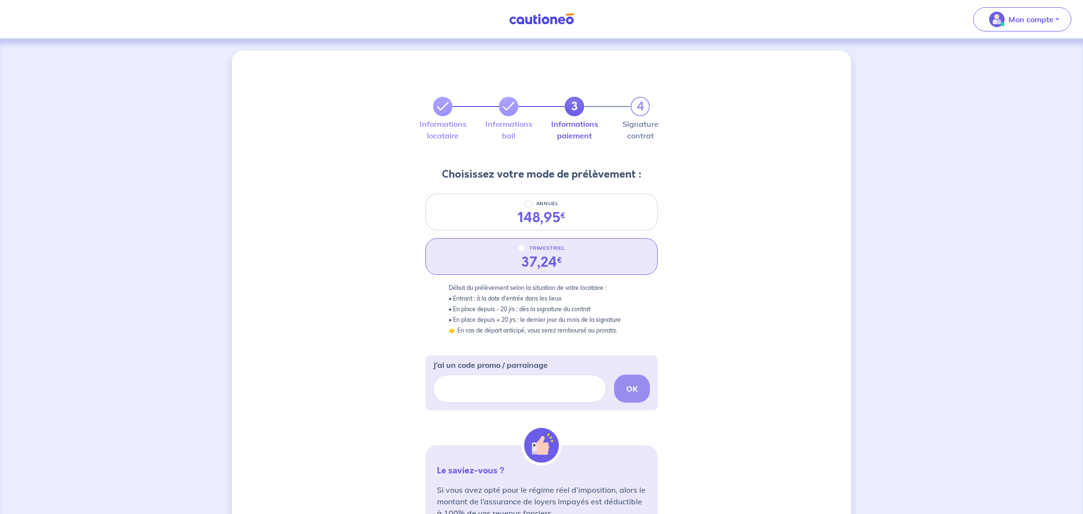
click at [506, 263] on div "TRIMESTRIEL 37,24 €" at bounding box center [542, 256] width 232 height 37
radio input "true"
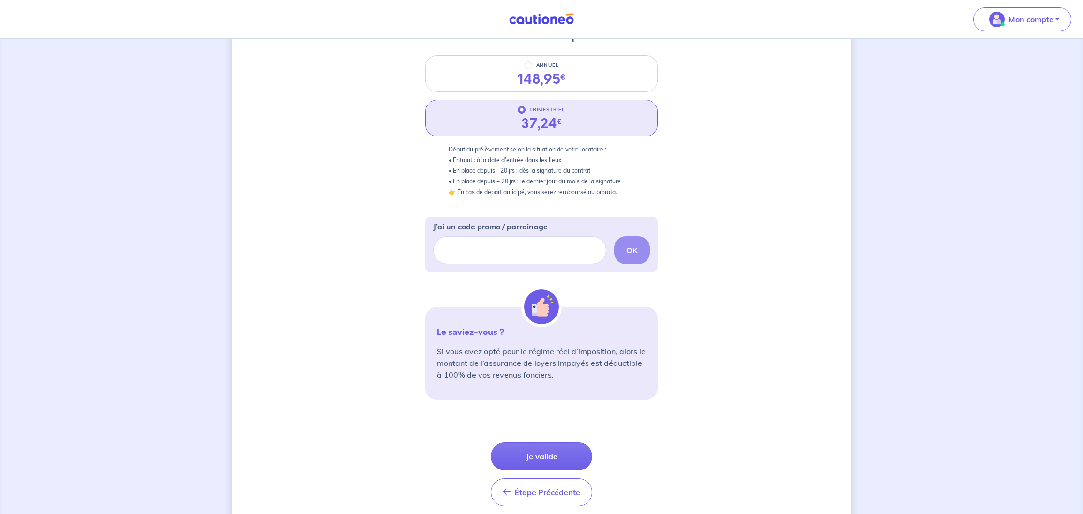
scroll to position [177, 0]
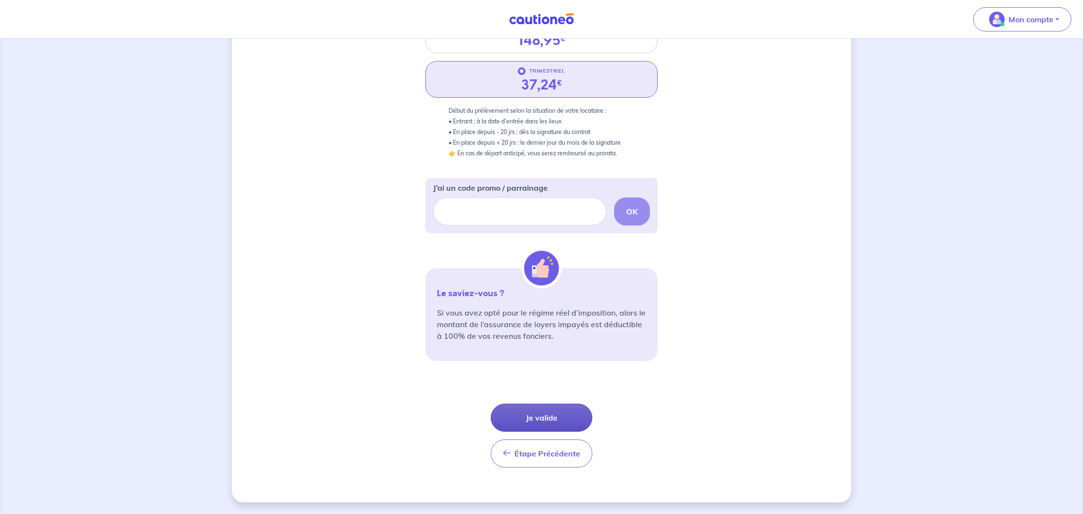
click at [533, 421] on button "Je valide" at bounding box center [542, 418] width 102 height 28
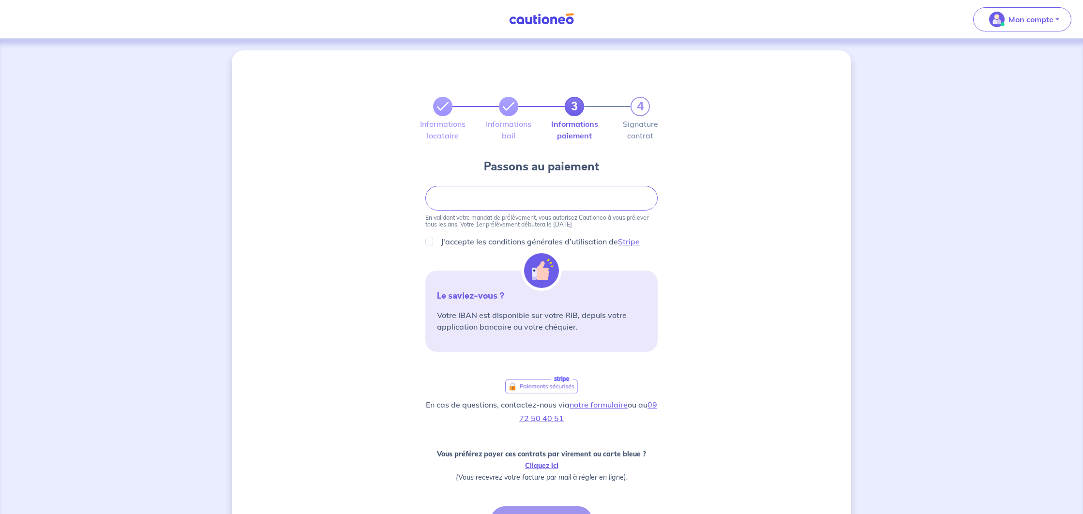
click at [425, 239] on div "3 4 Informations locataire Informations bail Informations paiement Signature co…" at bounding box center [542, 327] width 620 height 555
click at [426, 246] on div "J'accepte les conditions générales d’utilisation de Stripe" at bounding box center [542, 242] width 232 height 12
click at [429, 243] on input "J'accepte les conditions générales d’utilisation de Stripe" at bounding box center [430, 242] width 8 height 8
checkbox input "true"
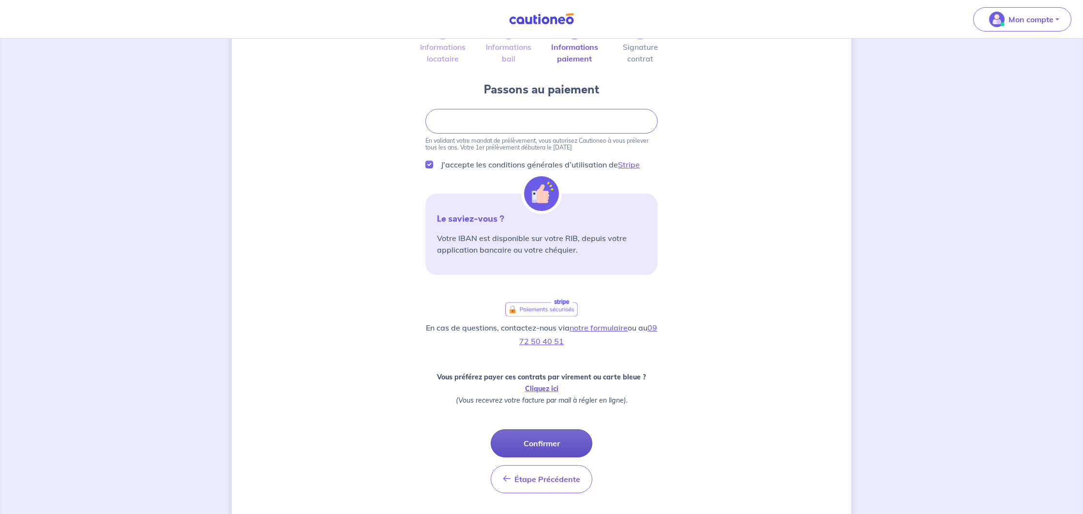
click at [524, 431] on button "Confirmer" at bounding box center [542, 443] width 102 height 28
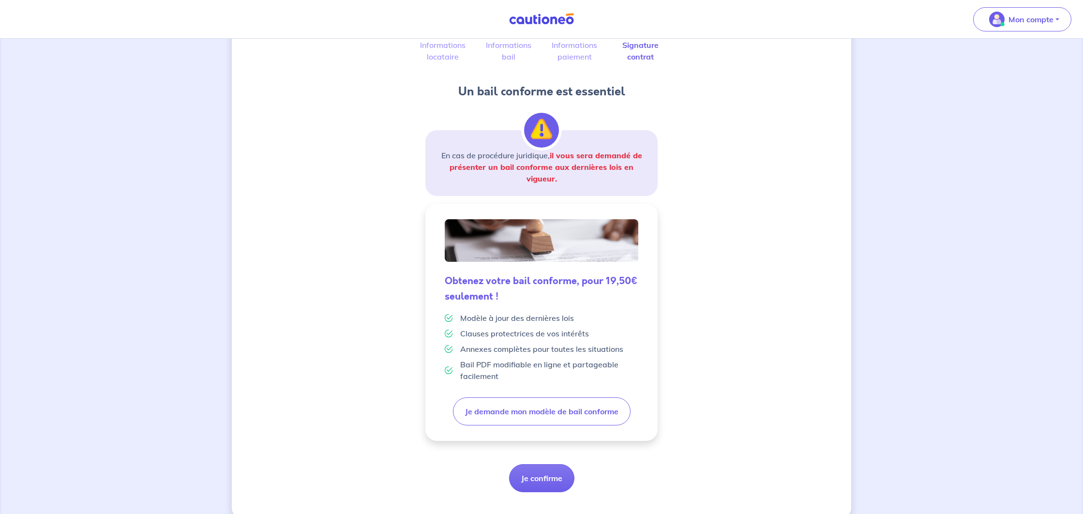
scroll to position [95, 0]
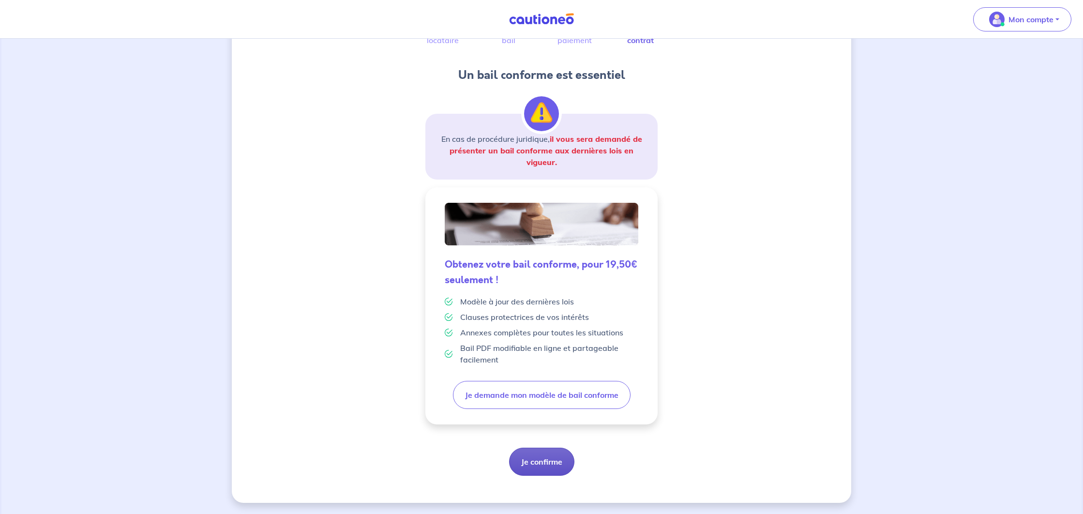
click at [545, 454] on button "Je confirme" at bounding box center [541, 462] width 65 height 28
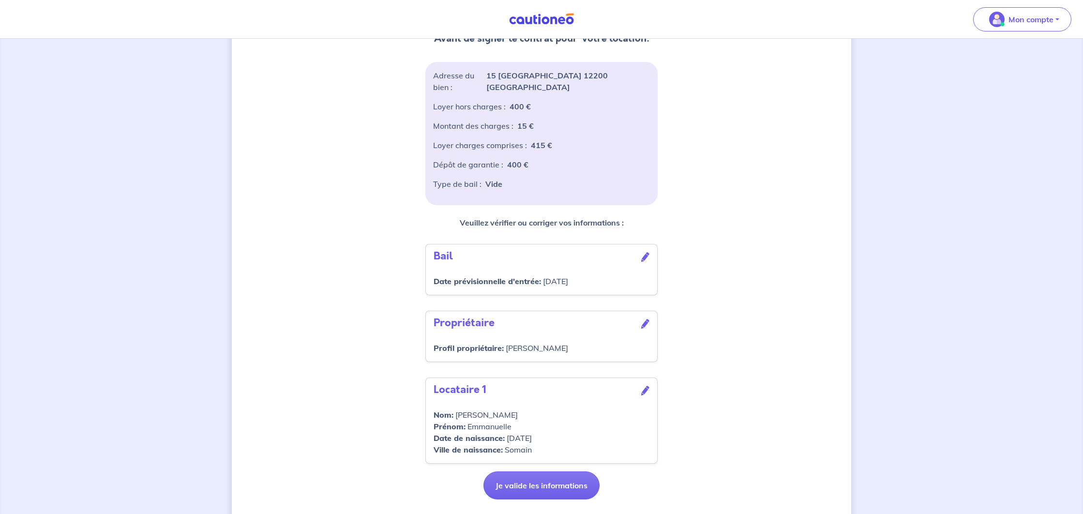
scroll to position [156, 0]
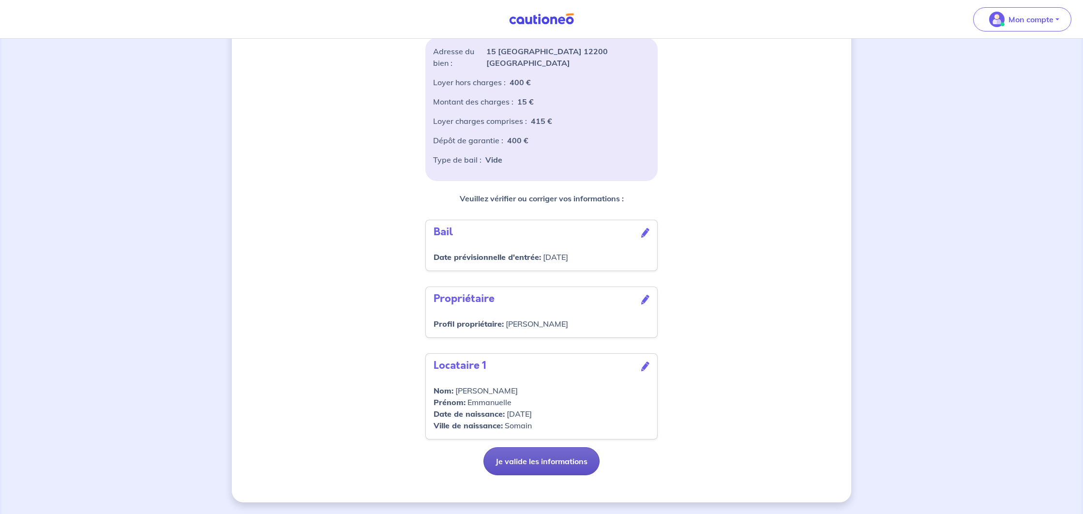
click at [512, 463] on button "Je valide les informations" at bounding box center [542, 461] width 116 height 28
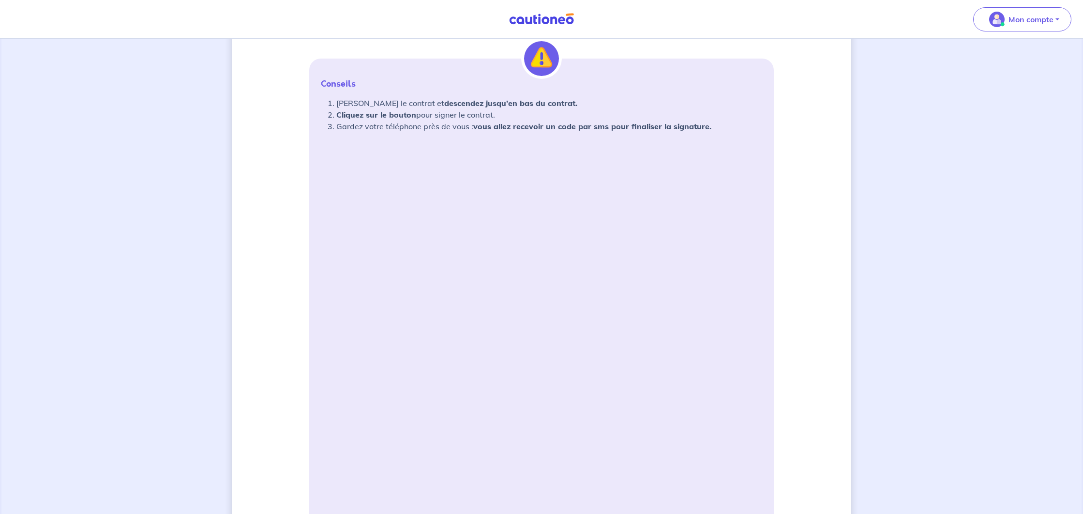
scroll to position [146, 0]
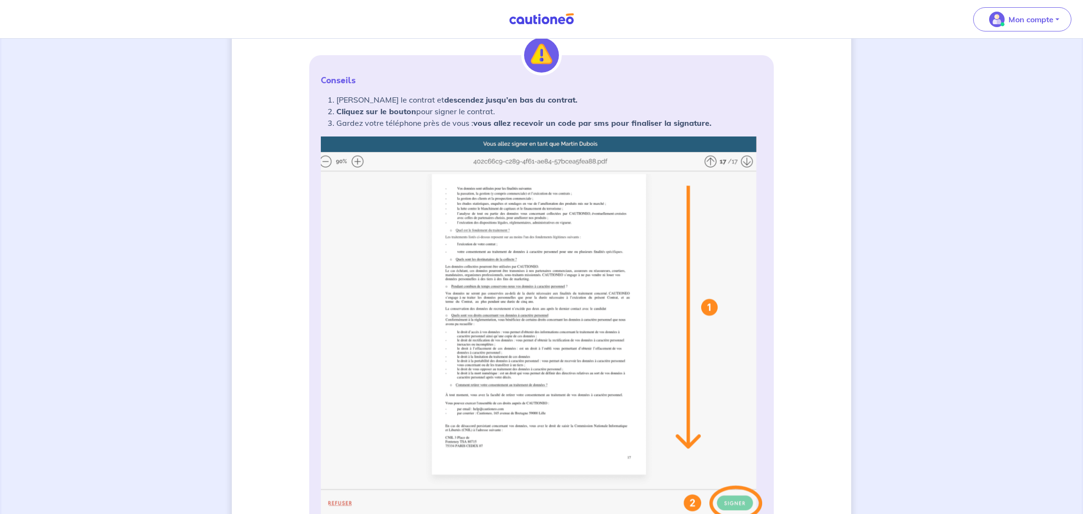
click at [357, 157] on img at bounding box center [541, 329] width 441 height 384
click at [357, 162] on img at bounding box center [541, 329] width 441 height 384
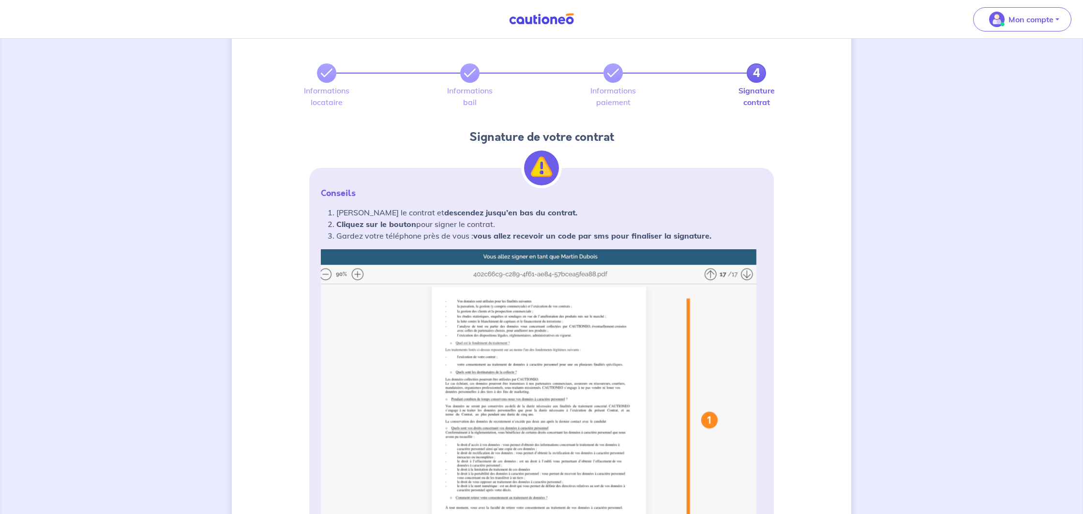
scroll to position [7, 0]
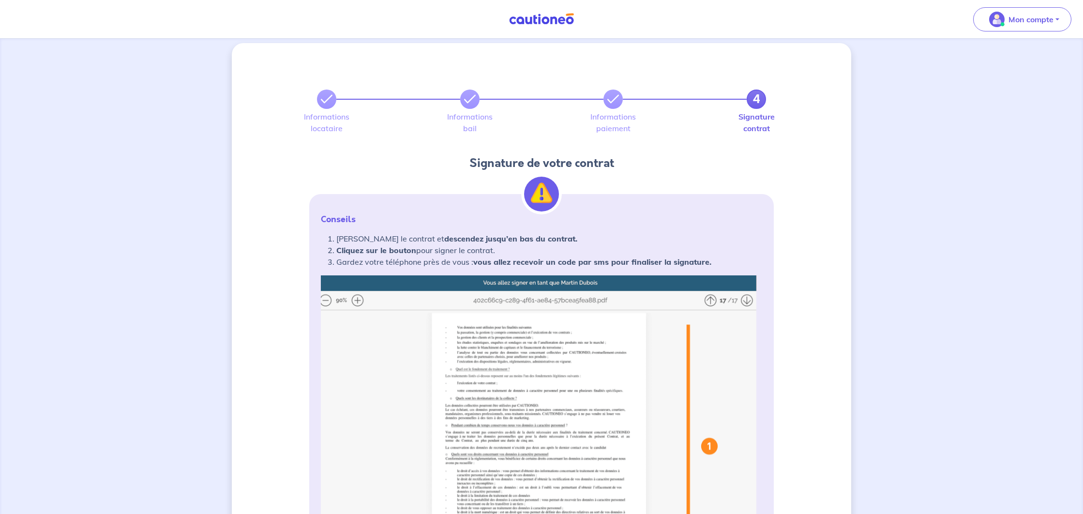
click at [710, 299] on img at bounding box center [541, 467] width 441 height 384
click at [749, 299] on img at bounding box center [541, 467] width 441 height 384
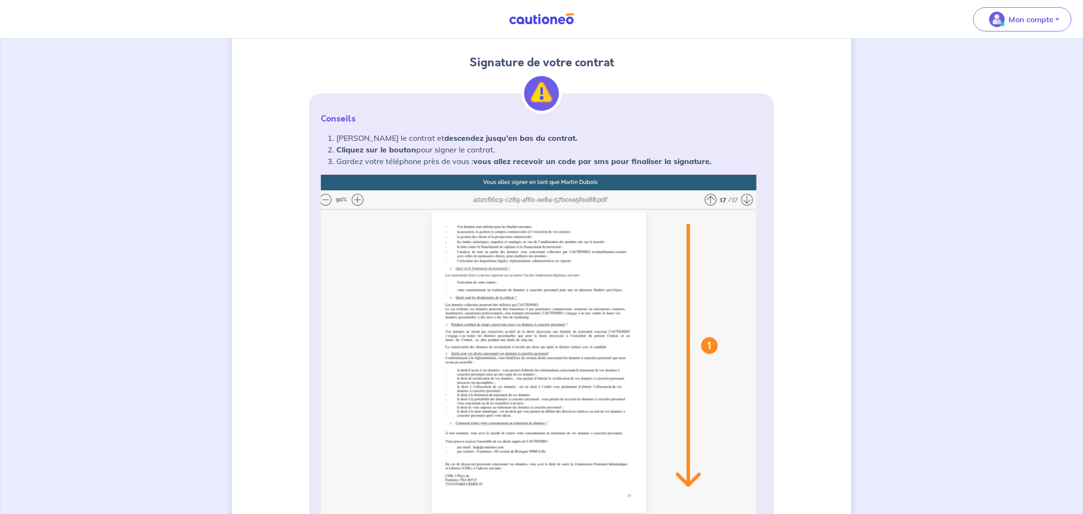
click at [570, 405] on img at bounding box center [541, 367] width 441 height 384
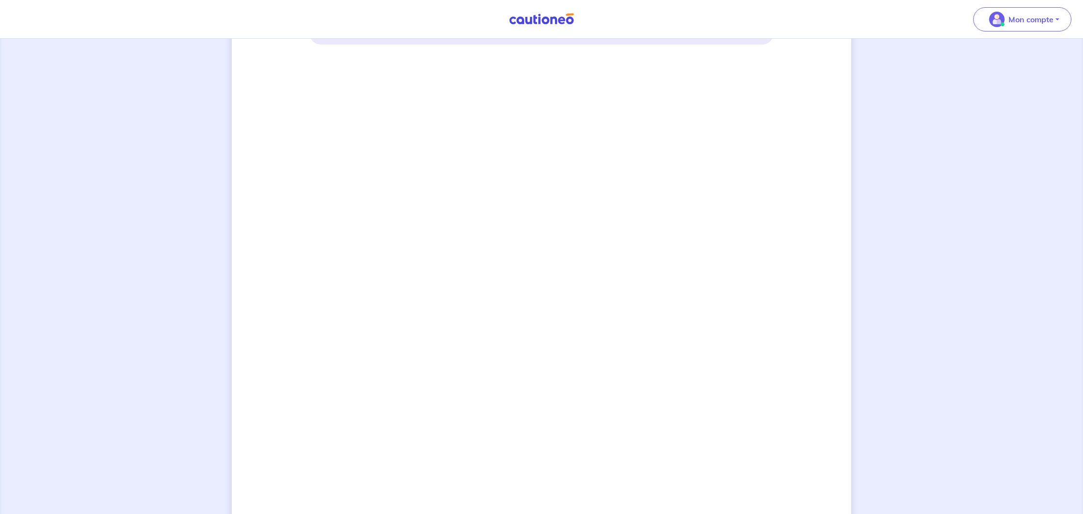
scroll to position [633, 0]
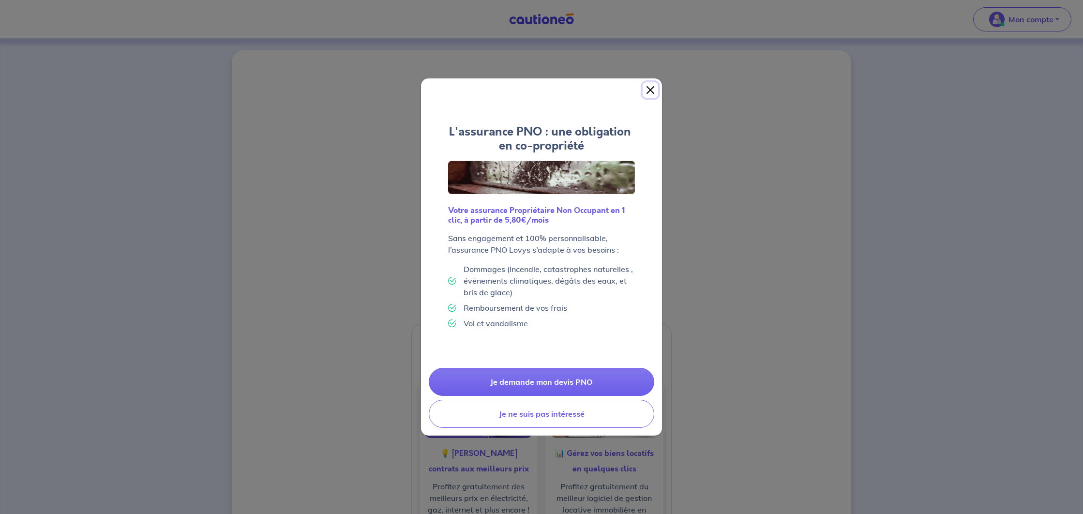
click at [650, 91] on button "Close" at bounding box center [650, 89] width 15 height 15
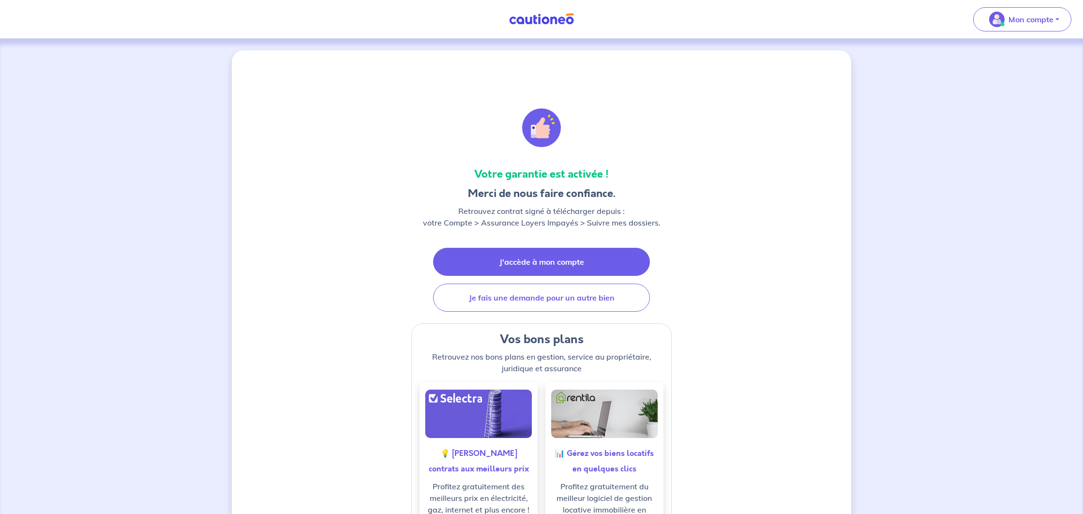
click at [481, 274] on link "J'accède à mon compte" at bounding box center [541, 262] width 217 height 28
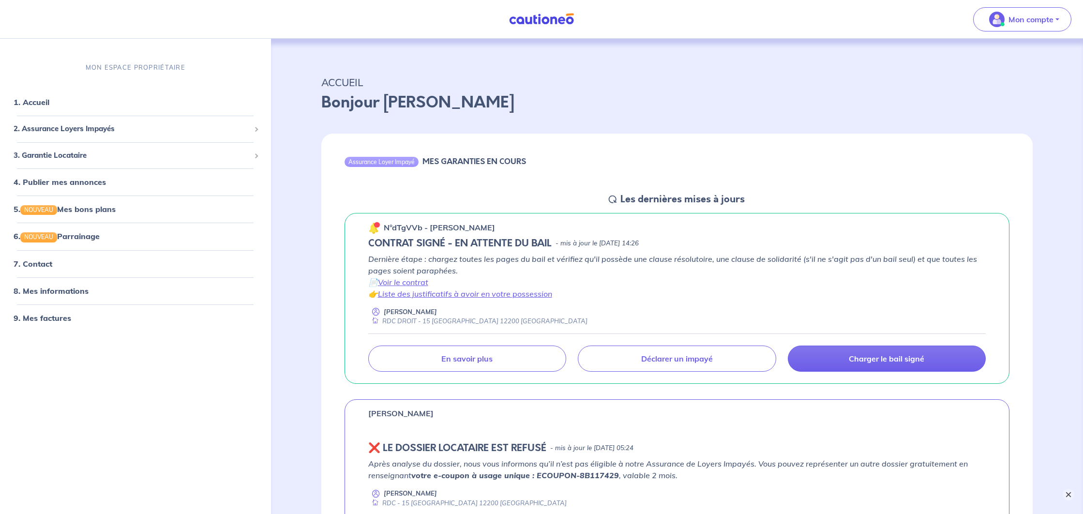
click at [1066, 495] on button "×" at bounding box center [1069, 495] width 12 height 12
click at [313, 291] on div "Assurance Loyer Impayé MES GARANTIES EN COURS Les dernières mises à jours n°dTg…" at bounding box center [677, 371] width 759 height 499
